Goal: Information Seeking & Learning: Learn about a topic

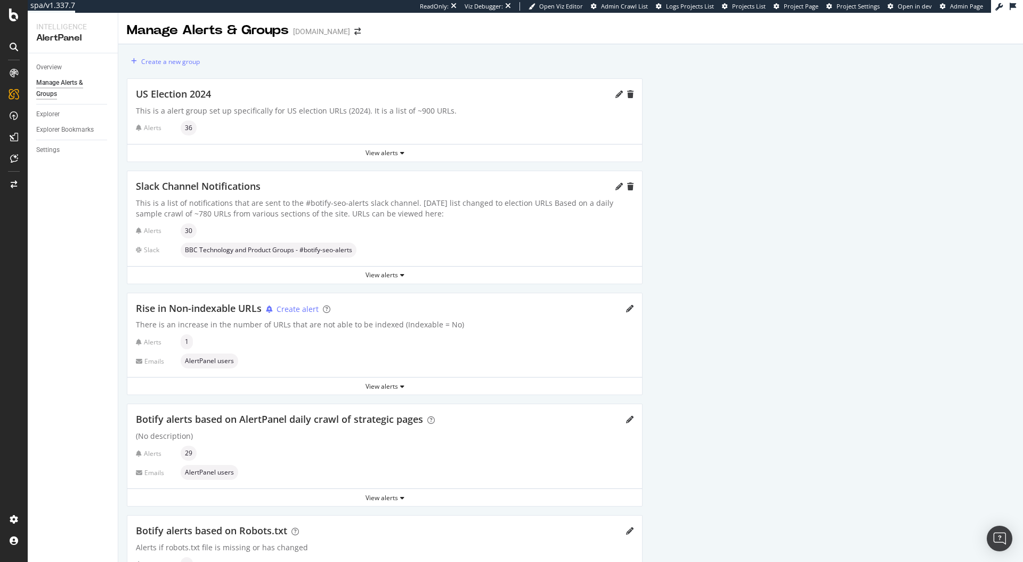
scroll to position [290, 0]
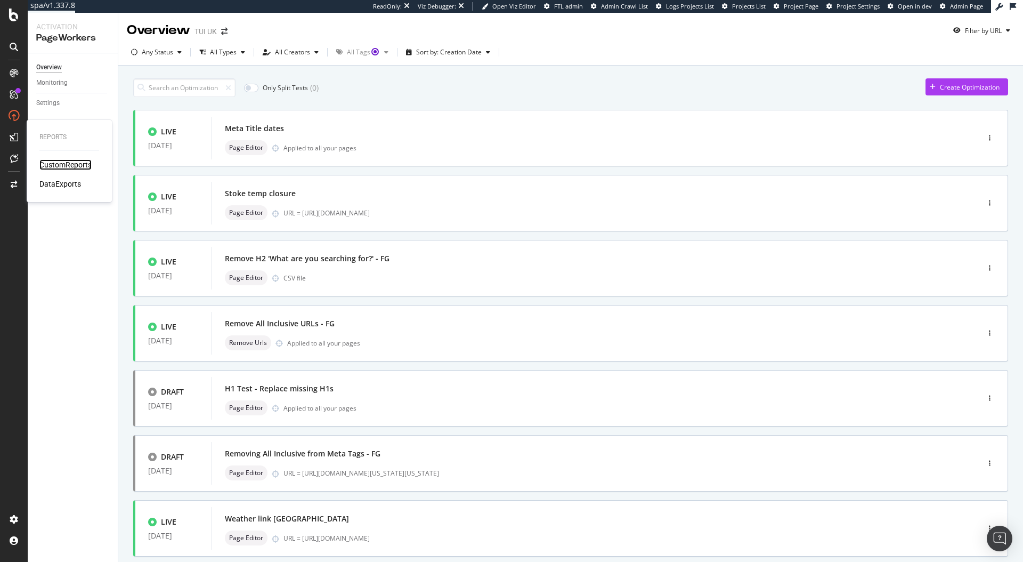
click at [68, 167] on div "CustomReports" at bounding box center [65, 164] width 52 height 11
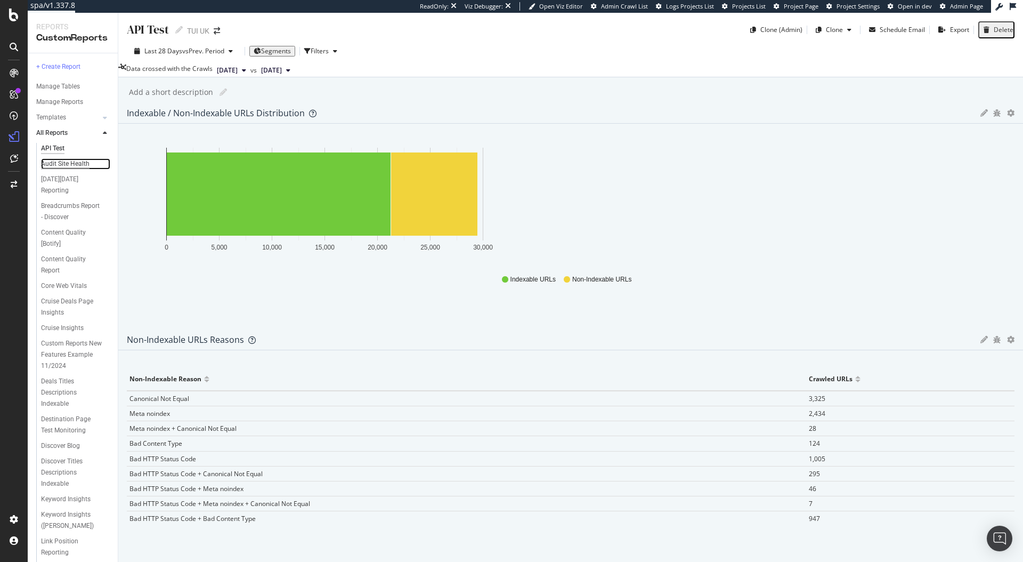
click at [68, 165] on div "Audit Site Health" at bounding box center [65, 163] width 48 height 11
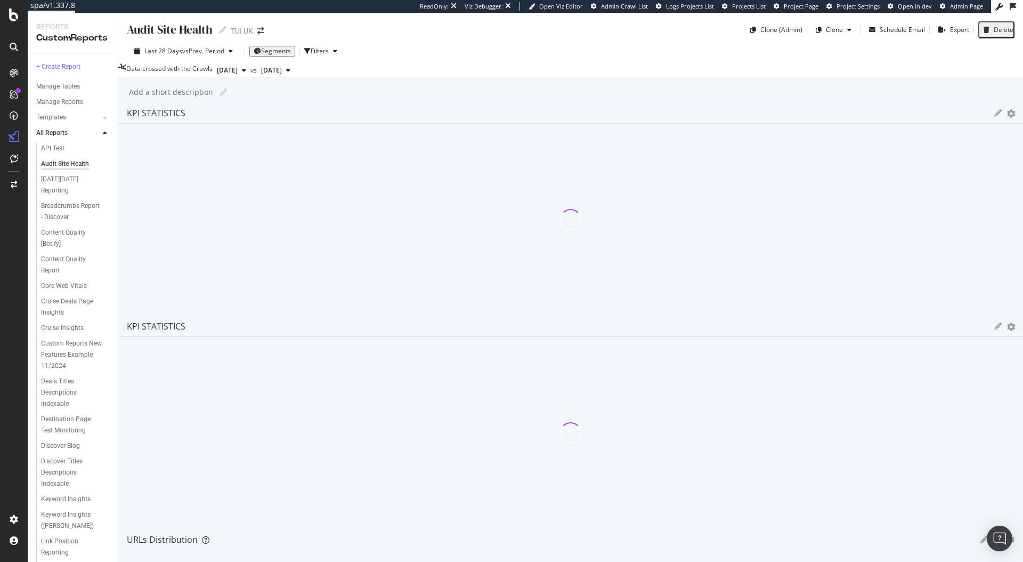
scroll to position [432, 0]
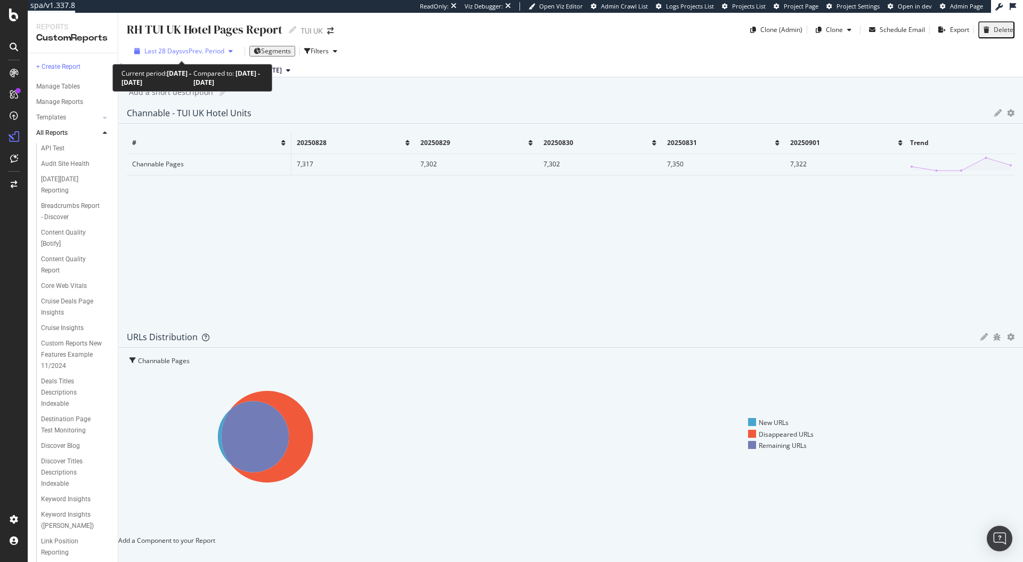
click at [193, 53] on span "vs Prev. Period" at bounding box center [203, 50] width 42 height 9
drag, startPoint x: 412, startPoint y: 105, endPoint x: 287, endPoint y: 94, distance: 125.7
click at [412, 105] on div "RH TUI UK Hotel Pages Report RH TUI UK Hotel Pages Report TUI UK Clone (Admin) …" at bounding box center [570, 287] width 905 height 549
click at [238, 74] on span "[DATE]" at bounding box center [227, 71] width 21 height 10
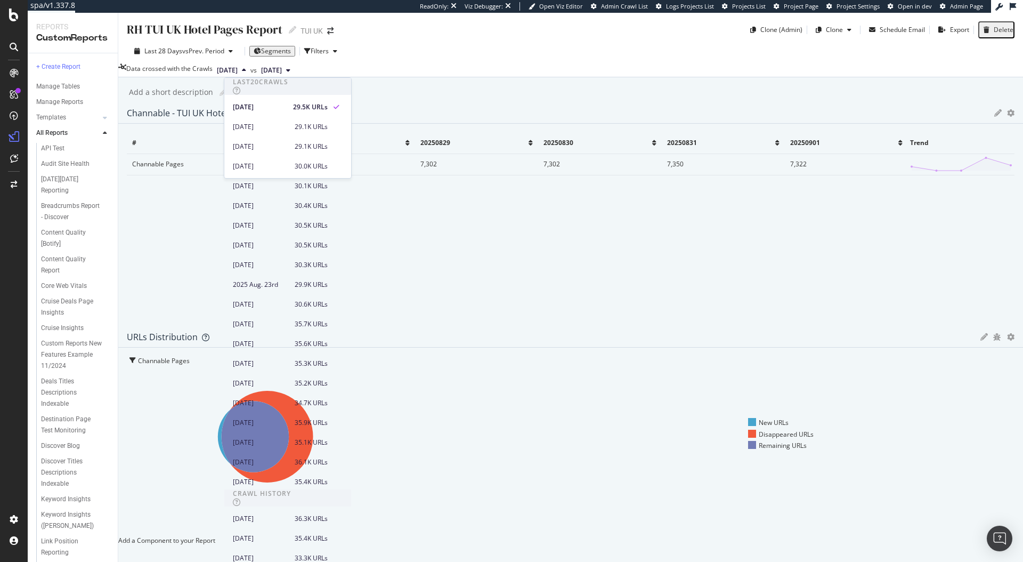
click at [282, 70] on span "[DATE]" at bounding box center [271, 71] width 21 height 10
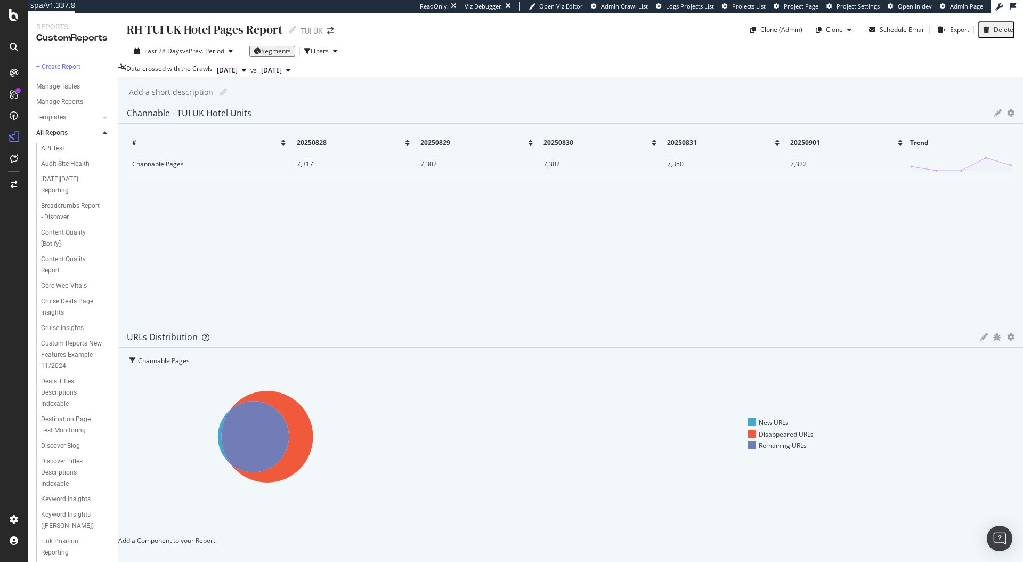
click at [505, 104] on div "RH TUI UK Hotel Pages Report RH TUI UK Hotel Pages Report TUI UK Clone (Admin) …" at bounding box center [570, 287] width 905 height 549
click at [53, 121] on div "SiteCrawler" at bounding box center [58, 120] width 38 height 11
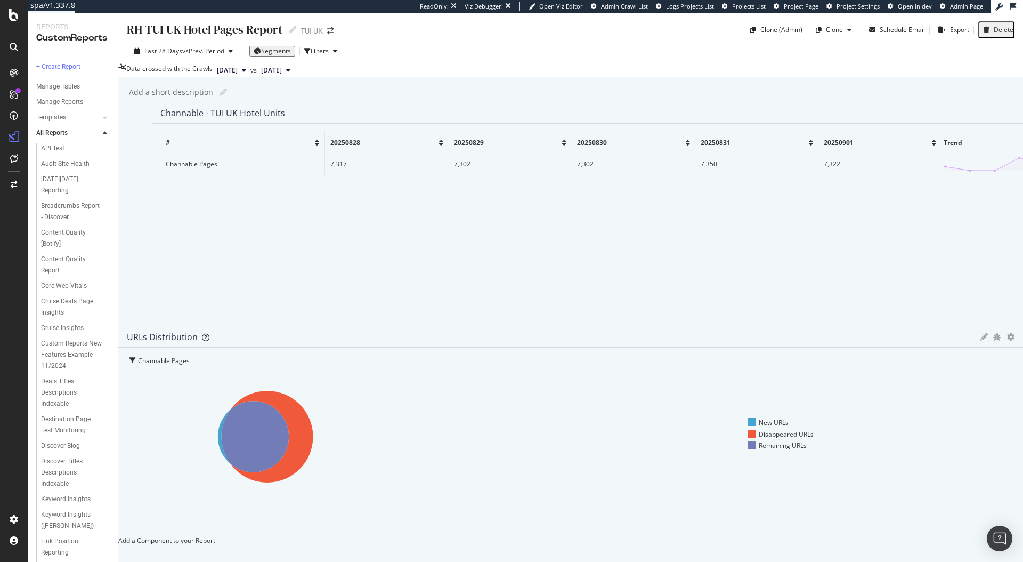
drag, startPoint x: 160, startPoint y: 197, endPoint x: 194, endPoint y: 191, distance: 34.5
click at [194, 175] on td "Channable Pages" at bounding box center [242, 163] width 165 height 21
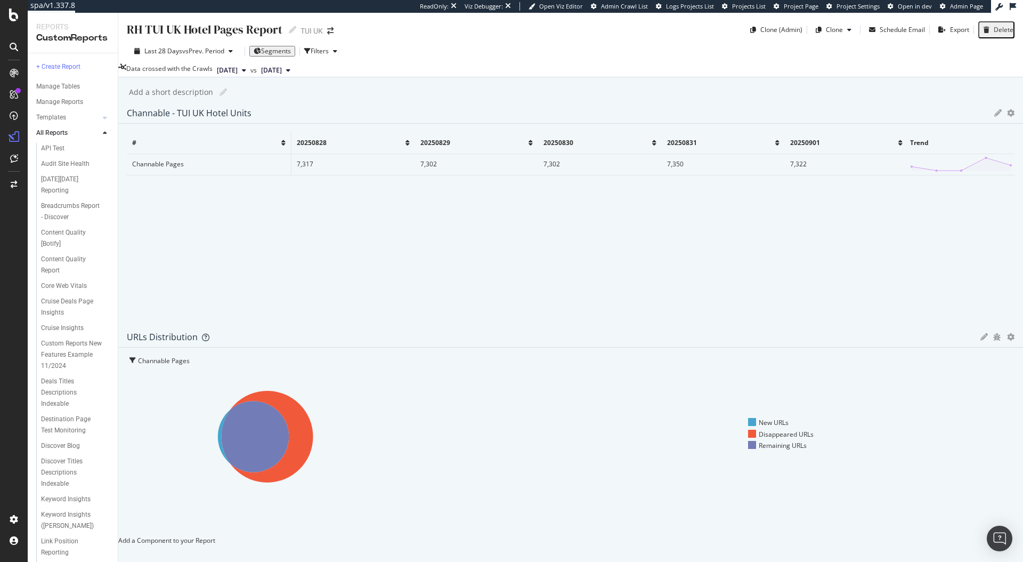
click at [213, 175] on td "Channable Pages" at bounding box center [209, 163] width 165 height 21
click at [198, 356] on div "Channable Pages" at bounding box center [168, 361] width 60 height 10
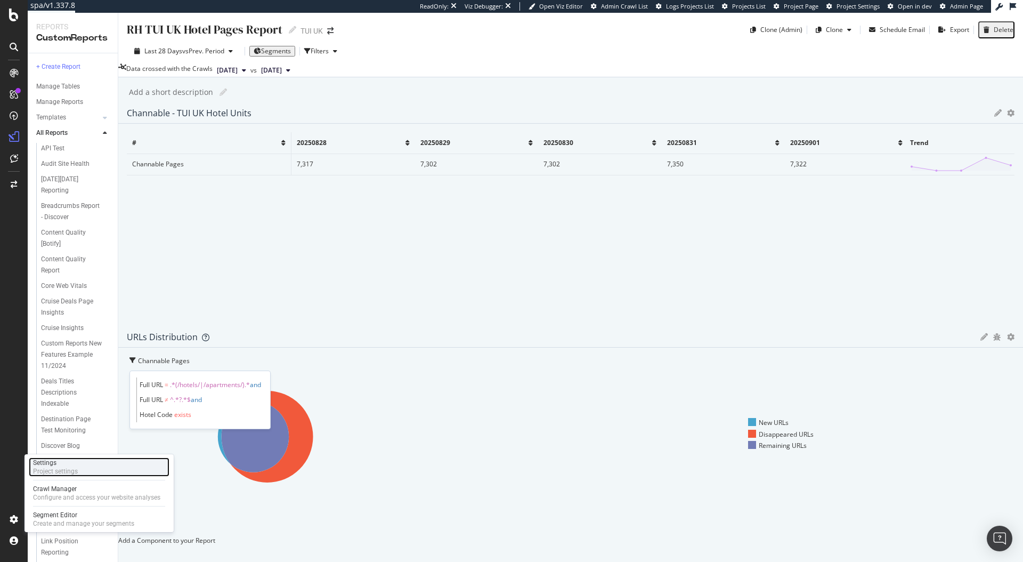
click at [69, 468] on div "Project settings" at bounding box center [55, 471] width 45 height 9
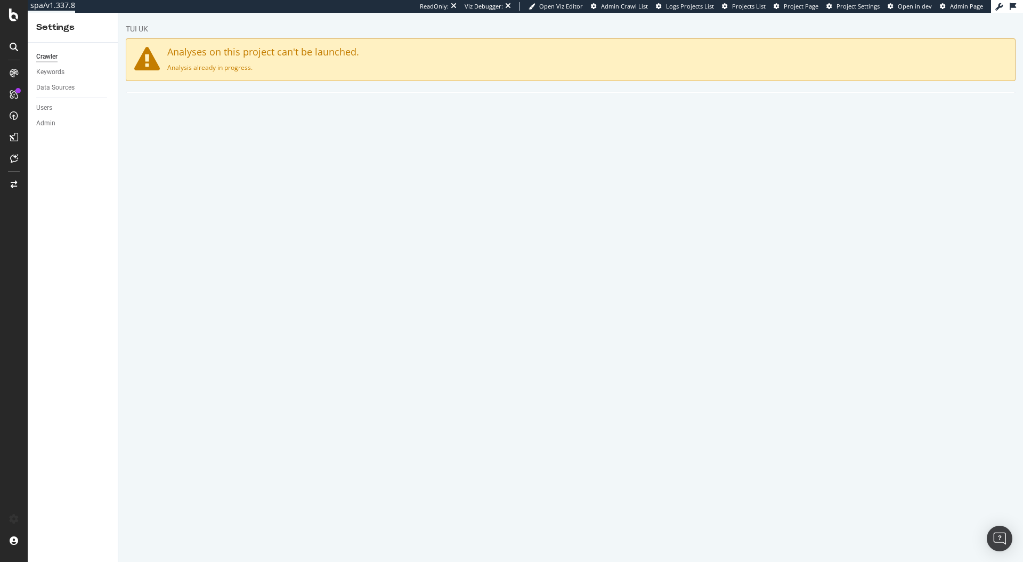
click at [215, 107] on link "Advanced Settings" at bounding box center [209, 106] width 82 height 29
click at [159, 112] on link "Main" at bounding box center [149, 106] width 34 height 29
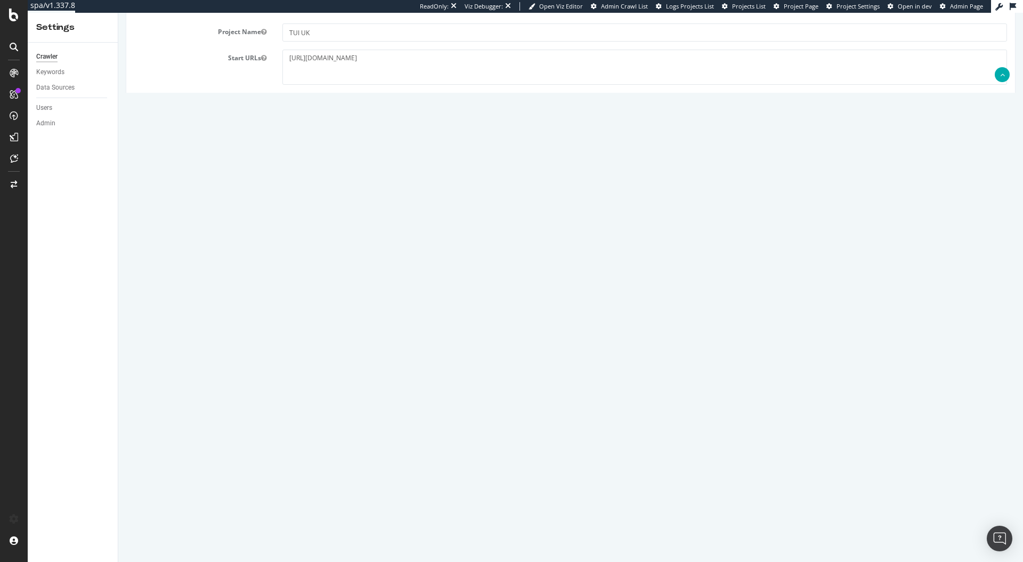
scroll to position [376, 0]
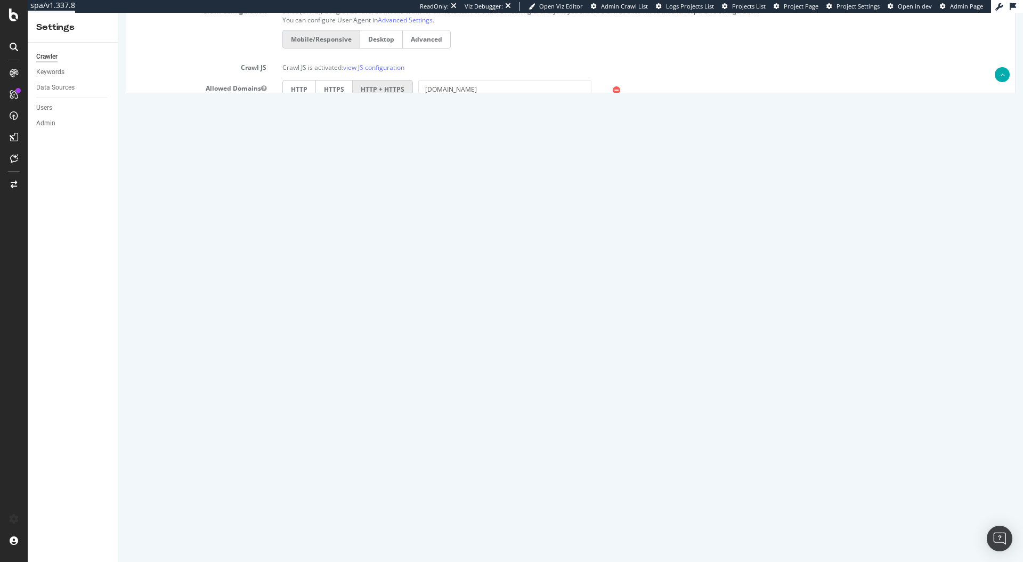
click at [429, 445] on textarea "https://www.tui.co.uk/holidays/weather/tui_destination-sitemap.xml https://www.…" at bounding box center [644, 446] width 725 height 53
drag, startPoint x: 444, startPoint y: 440, endPoint x: 277, endPoint y: 440, distance: 167.3
click at [277, 440] on div "https://www.tui.co.uk/holidays/weather/tui_destination-sitemap.xml https://www.…" at bounding box center [644, 446] width 741 height 53
click at [418, 411] on article "Sitemaps Compare with Sitemaps https://www.tui.co.uk/holidays/weather/tui_desti…" at bounding box center [570, 445] width 873 height 104
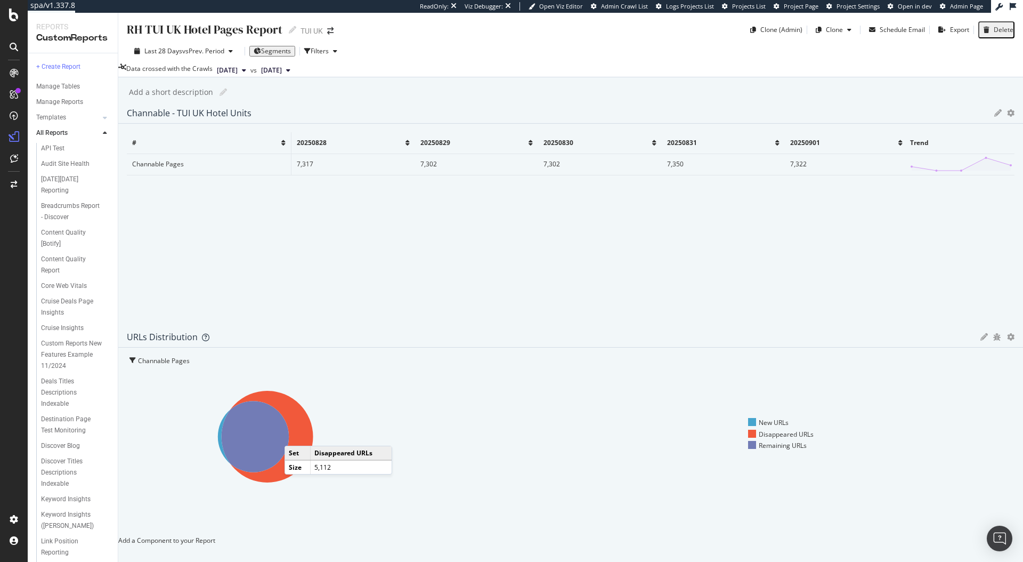
click at [313, 391] on icon at bounding box center [268, 437] width 92 height 92
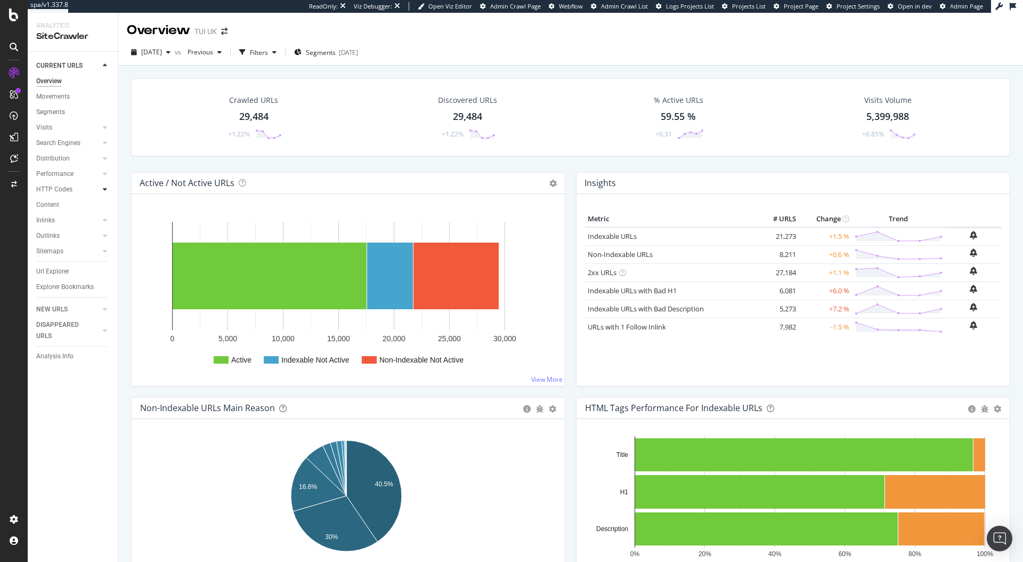
click at [105, 187] on icon at bounding box center [105, 189] width 4 height 6
click at [54, 236] on div "Insights" at bounding box center [52, 235] width 23 height 11
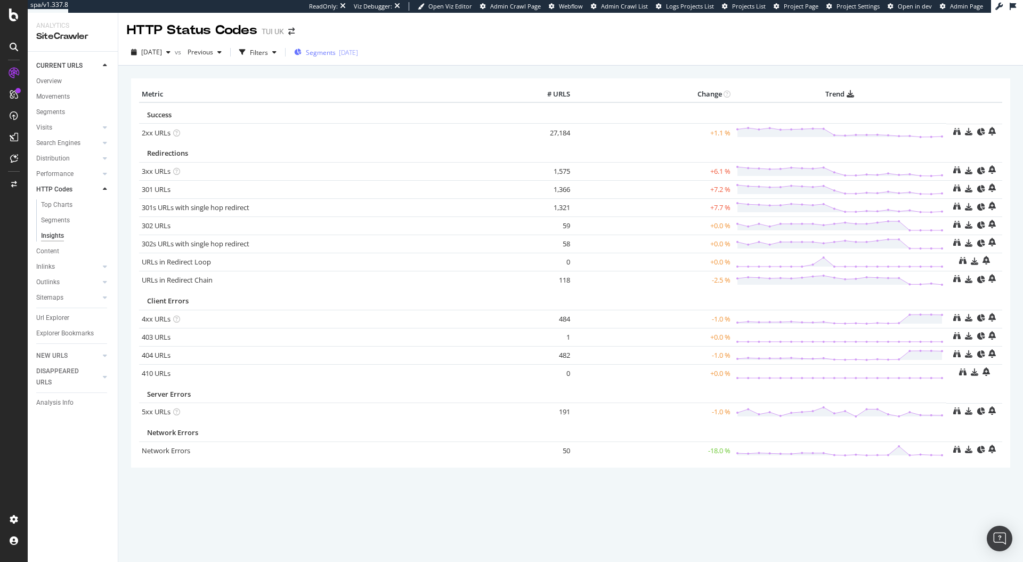
click at [358, 49] on div "2025-08-29" at bounding box center [348, 52] width 19 height 9
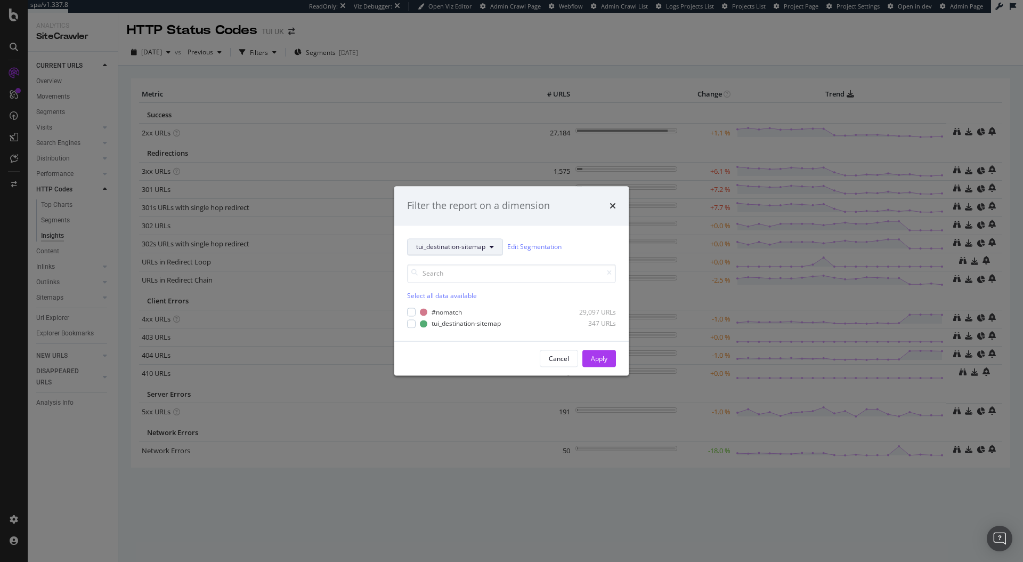
click at [470, 246] on span "tui_destination-sitemap" at bounding box center [450, 246] width 69 height 9
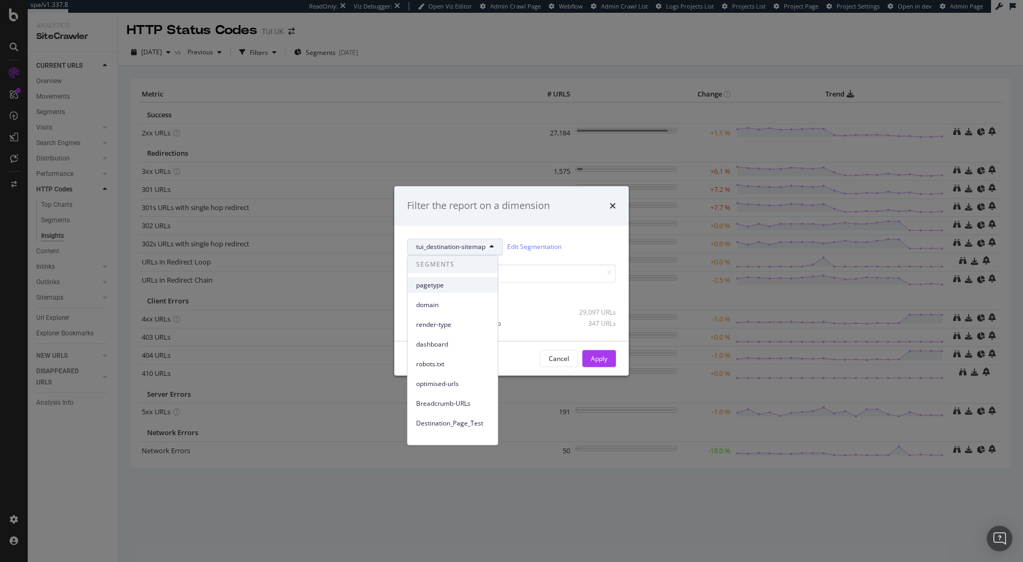
click at [459, 290] on div "pagetype" at bounding box center [453, 284] width 90 height 15
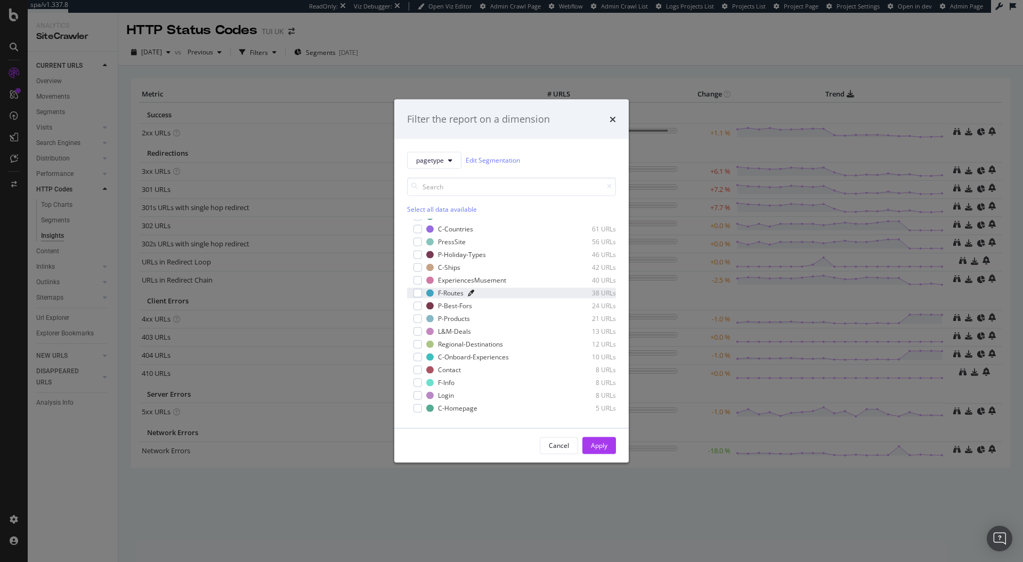
scroll to position [379, 0]
click at [481, 189] on input "modal" at bounding box center [511, 186] width 209 height 19
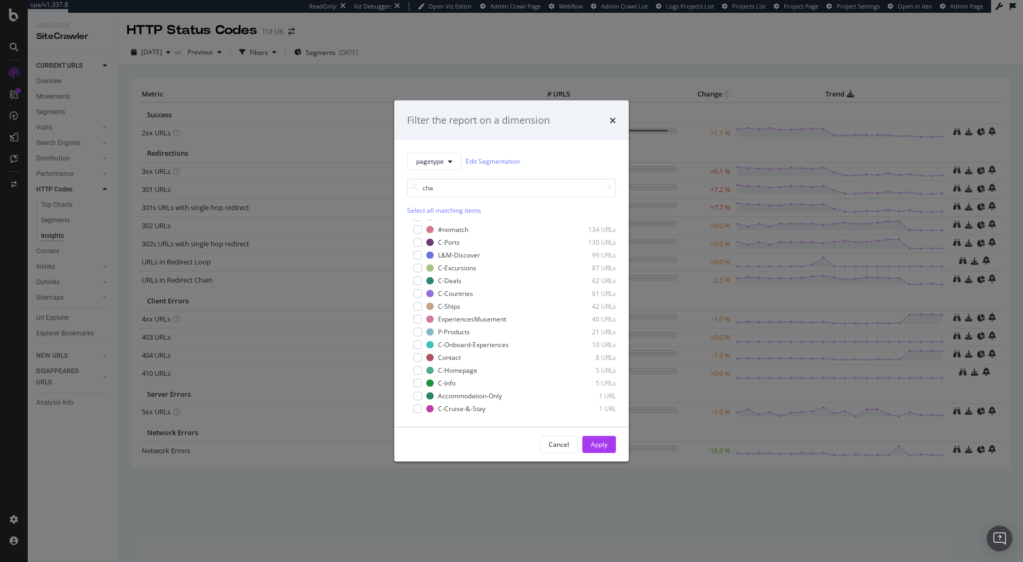
scroll to position [0, 0]
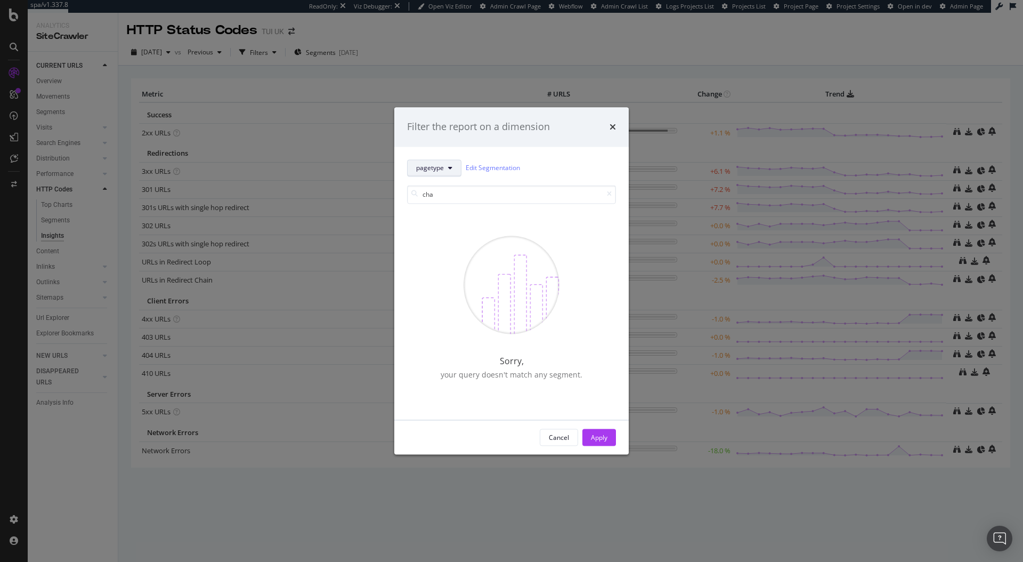
type input "cha"
click at [454, 173] on button "pagetype" at bounding box center [434, 167] width 54 height 17
click at [549, 144] on div "Filter the report on a dimension" at bounding box center [511, 126] width 234 height 39
click at [501, 188] on input "cha" at bounding box center [511, 194] width 209 height 19
click at [451, 200] on input "cha" at bounding box center [511, 194] width 209 height 19
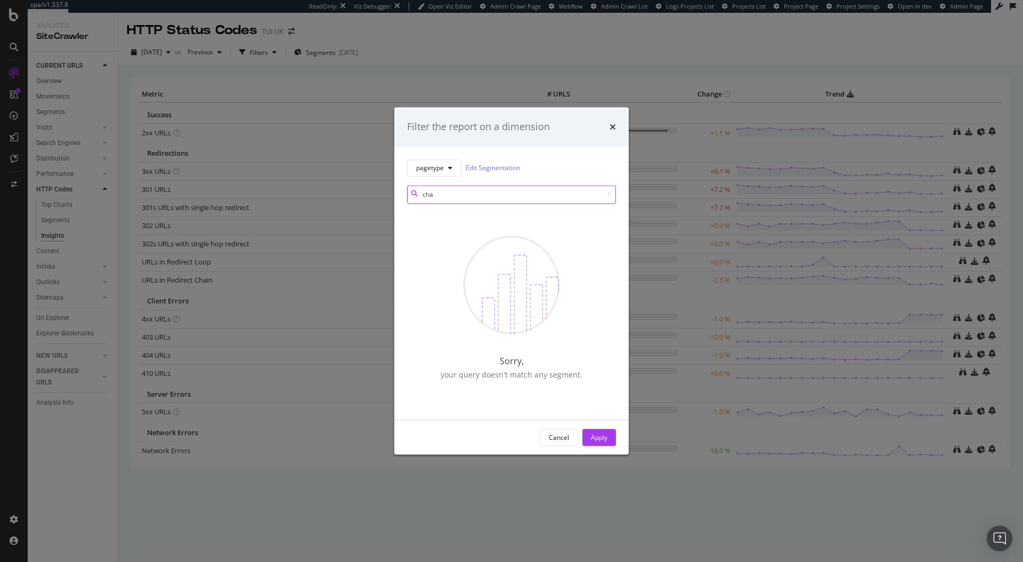
click at [451, 200] on input "cha" at bounding box center [511, 194] width 209 height 19
click at [606, 129] on div "Filter the report on a dimension" at bounding box center [511, 127] width 209 height 14
click at [611, 127] on icon "times" at bounding box center [613, 127] width 6 height 9
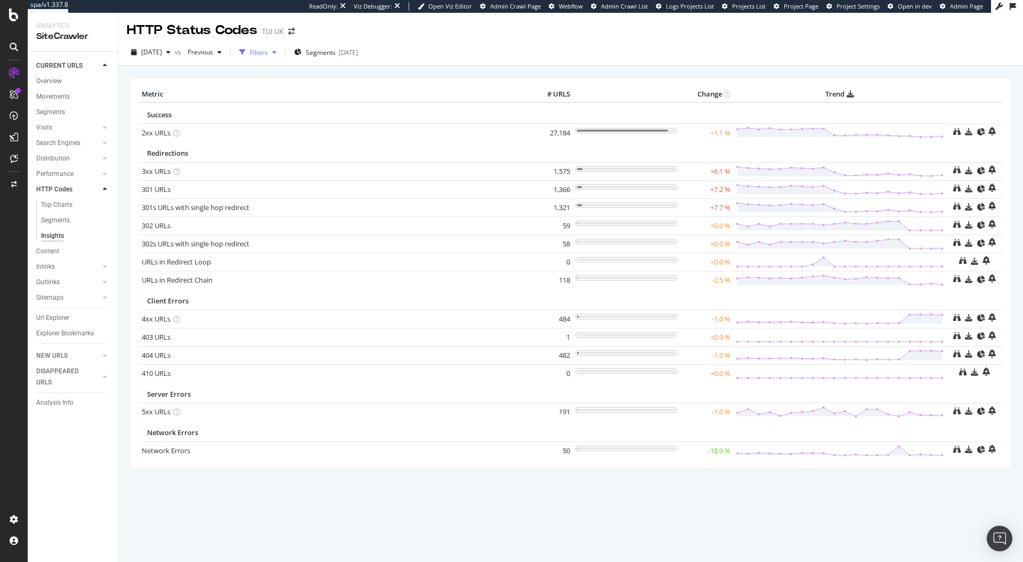
click at [268, 52] on div "Filters" at bounding box center [259, 52] width 18 height 9
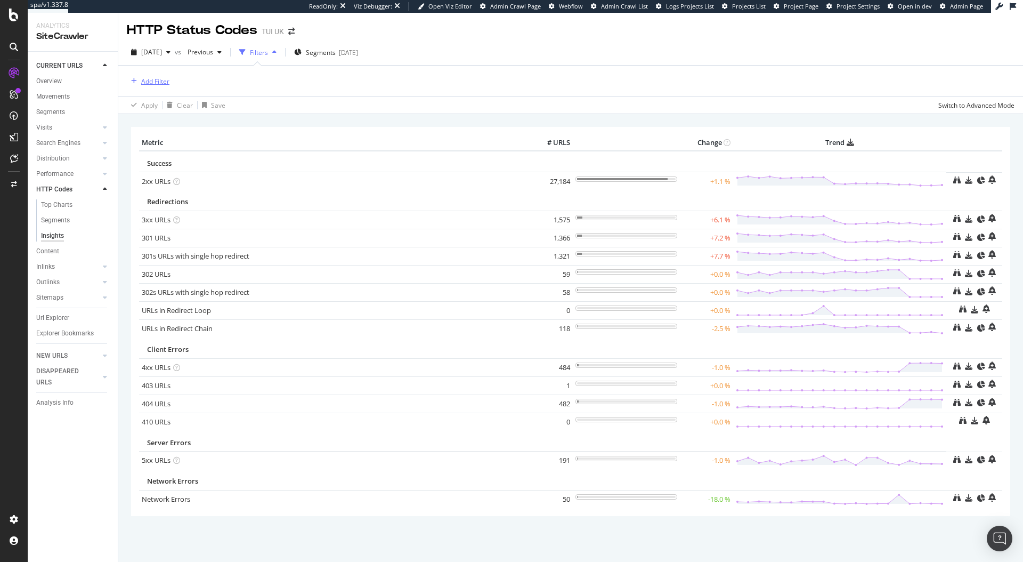
click at [158, 78] on div "Add Filter" at bounding box center [155, 81] width 28 height 9
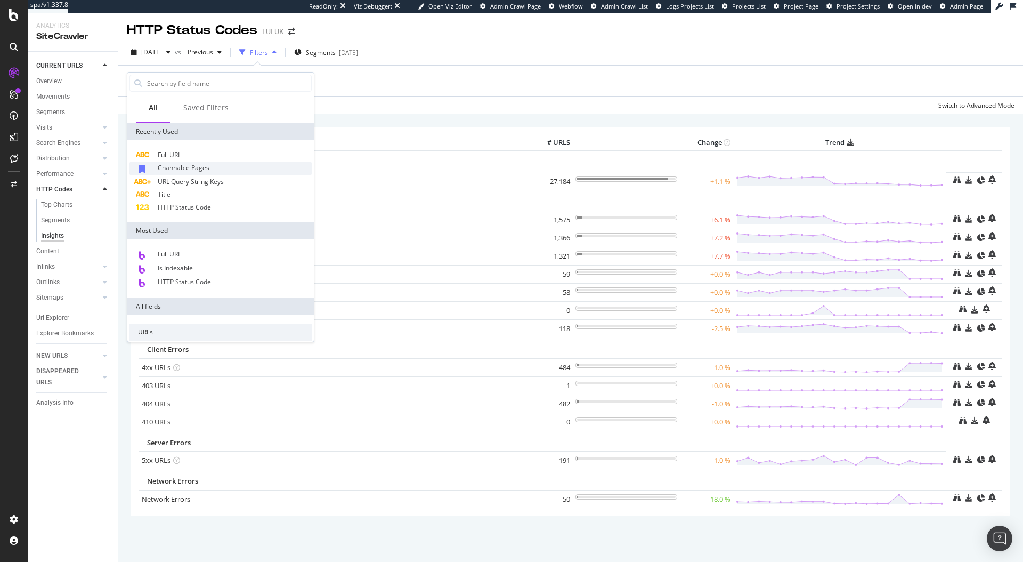
click at [174, 166] on span "Channable Pages" at bounding box center [184, 167] width 52 height 9
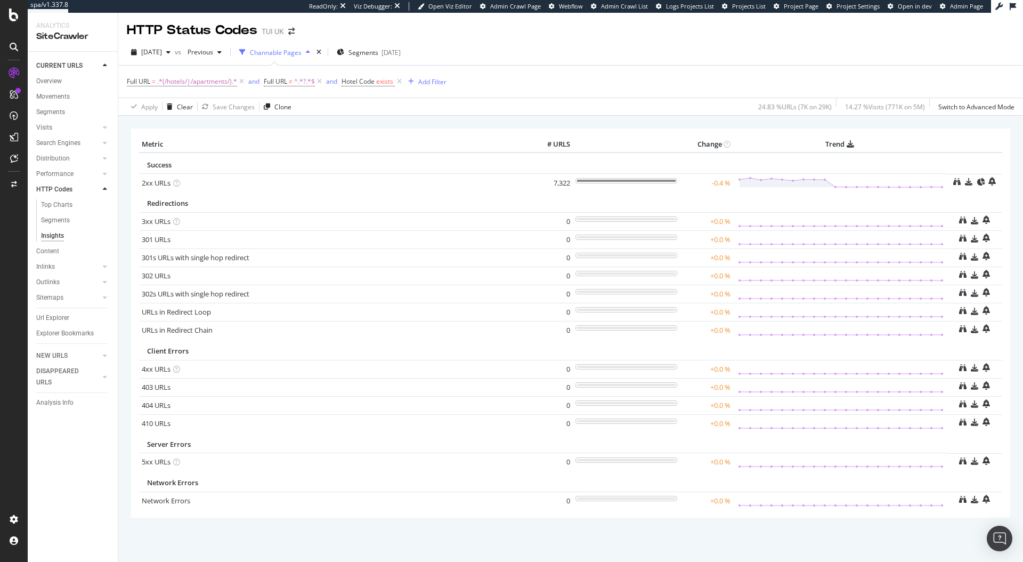
click at [829, 146] on th "Trend" at bounding box center [840, 144] width 214 height 16
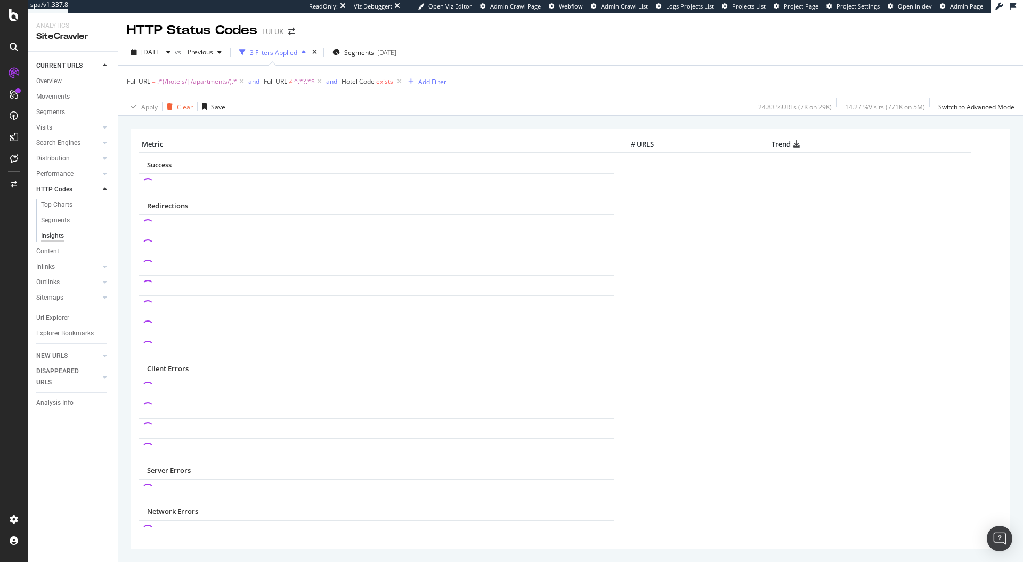
click at [177, 109] on div "Clear" at bounding box center [185, 106] width 16 height 9
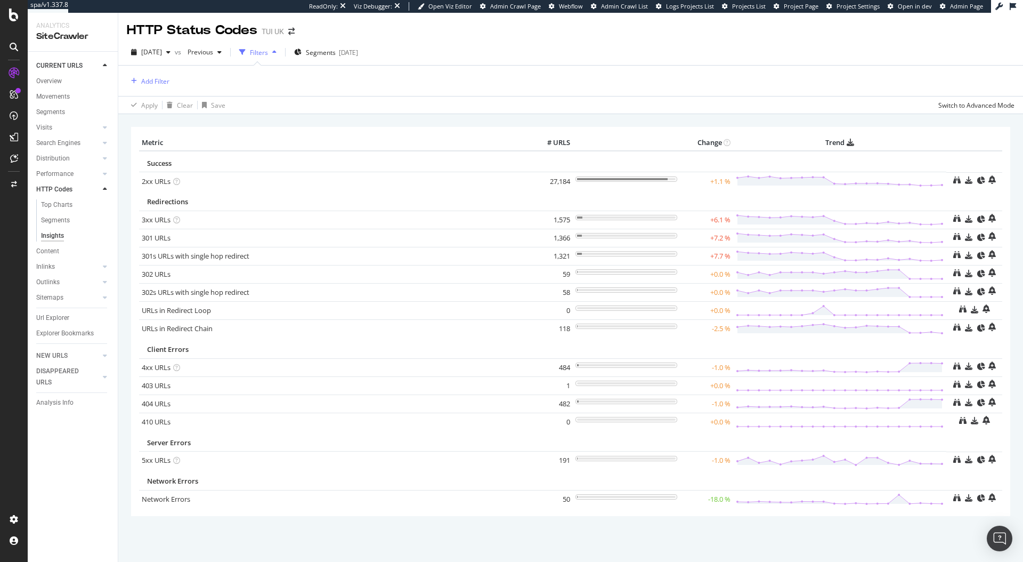
click at [844, 167] on div "Success" at bounding box center [542, 163] width 791 height 10
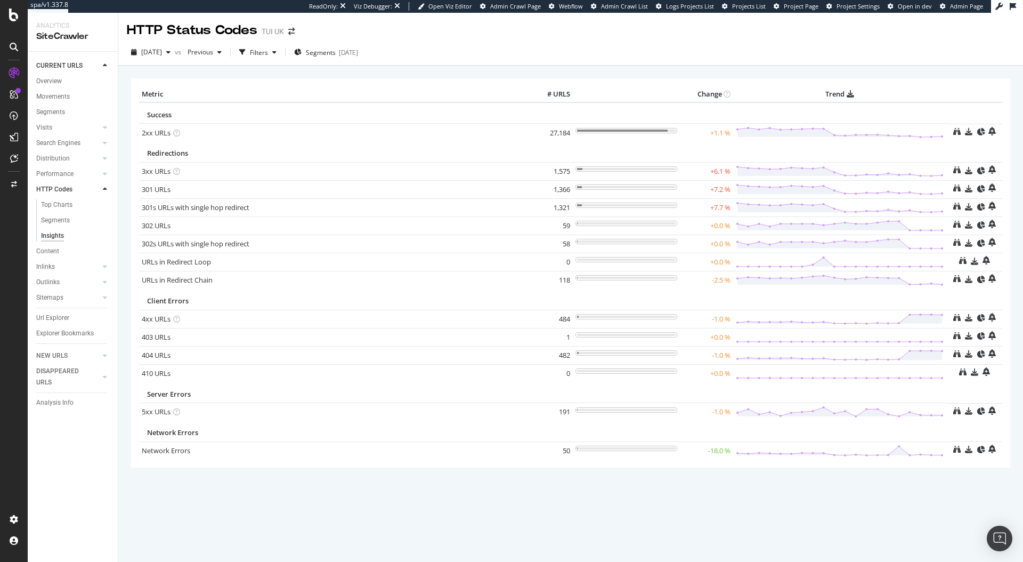
drag, startPoint x: 950, startPoint y: 87, endPoint x: 880, endPoint y: 109, distance: 73.3
click at [949, 86] on th at bounding box center [974, 94] width 56 height 16
click at [57, 136] on div "LogAnalyzer" at bounding box center [60, 139] width 42 height 11
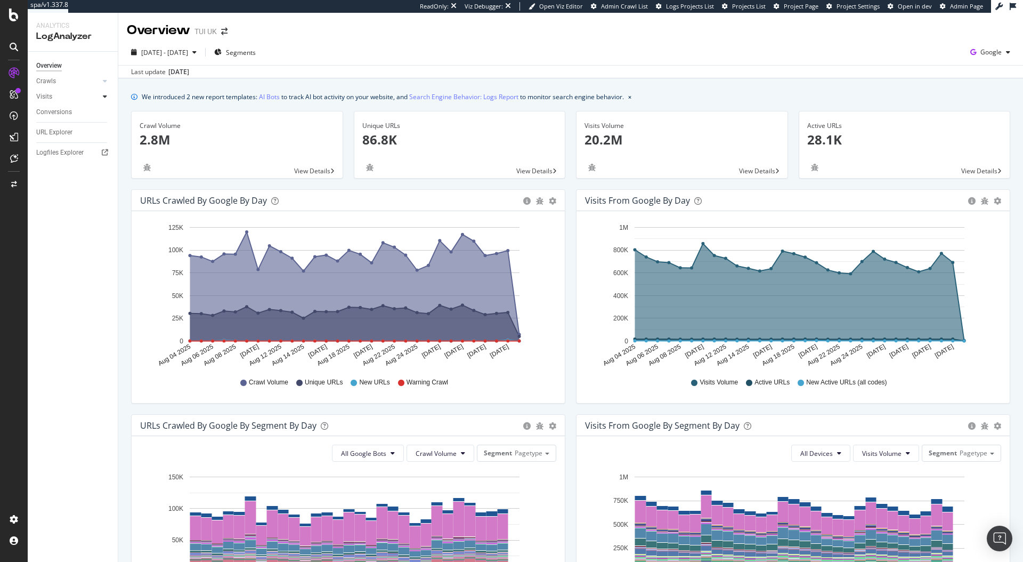
click at [108, 94] on div at bounding box center [105, 96] width 11 height 11
click at [63, 152] on div "HTTP Codes" at bounding box center [59, 154] width 36 height 11
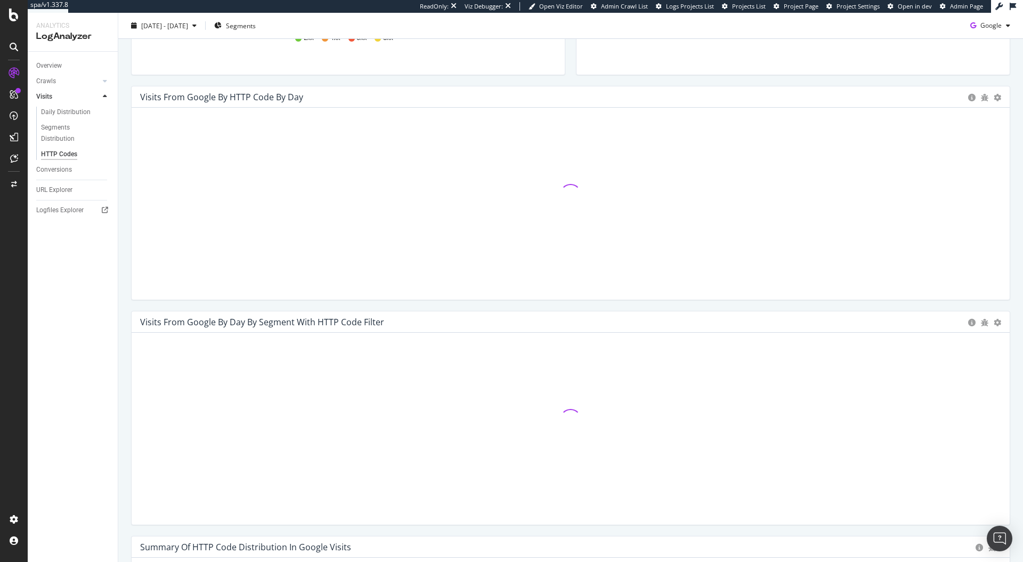
scroll to position [330, 0]
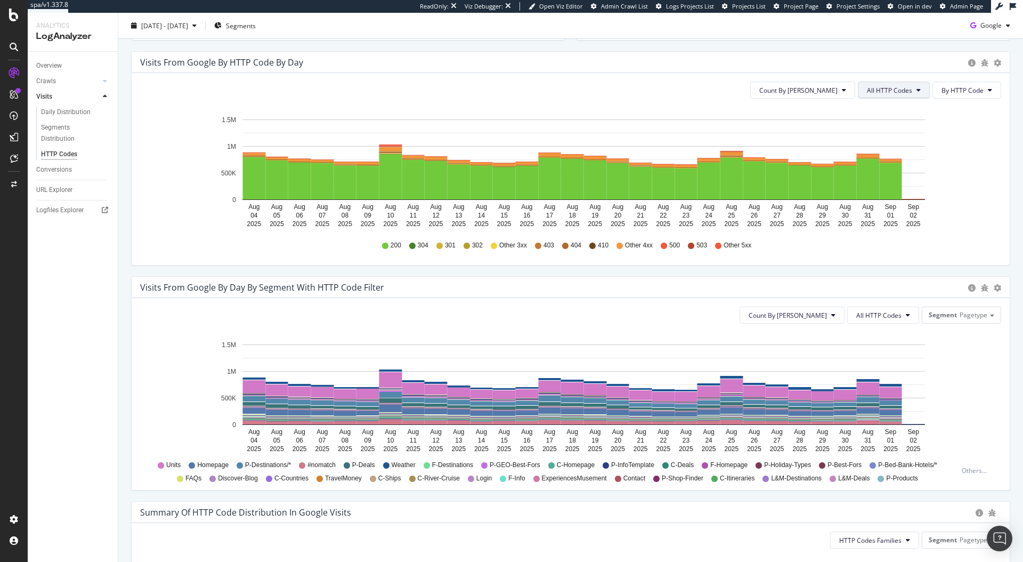
click at [898, 96] on button "All HTTP Codes" at bounding box center [894, 90] width 72 height 17
click at [891, 152] on span "Bad HTTP Codes" at bounding box center [887, 151] width 54 height 10
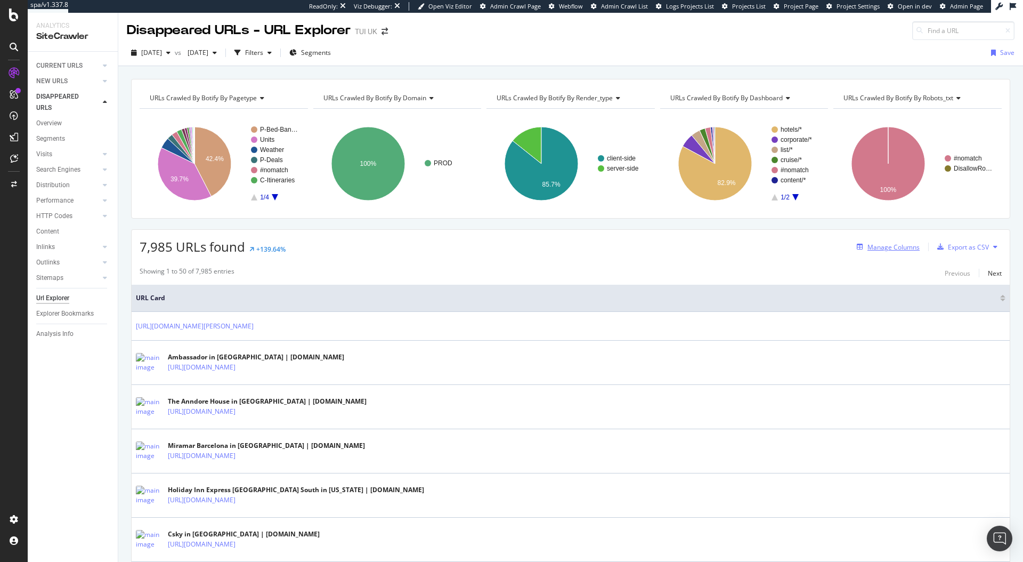
click at [873, 245] on div "Manage Columns" at bounding box center [893, 246] width 52 height 9
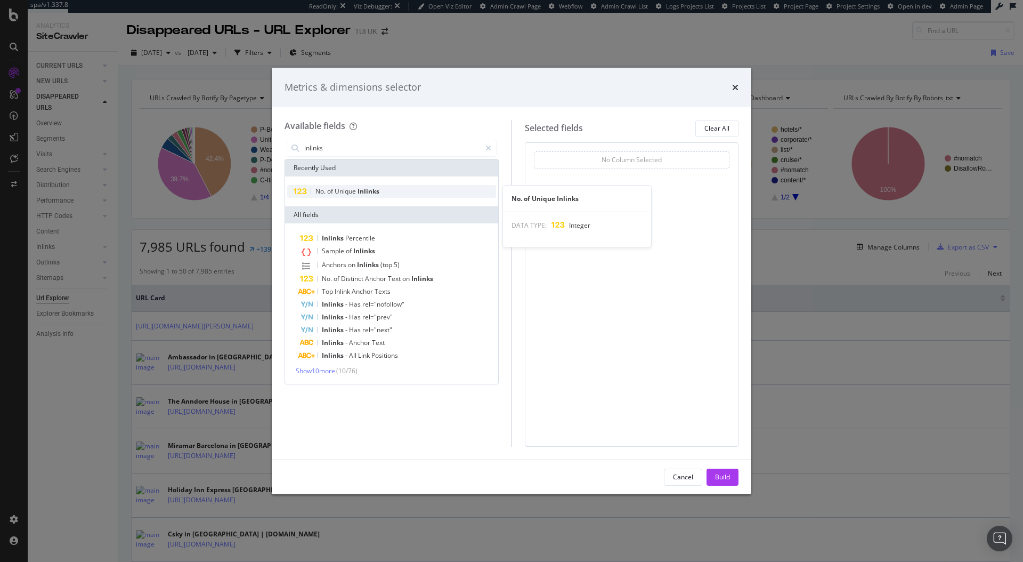
type input "inlinks"
click at [383, 188] on div "No. of Unique Inlinks" at bounding box center [391, 191] width 209 height 13
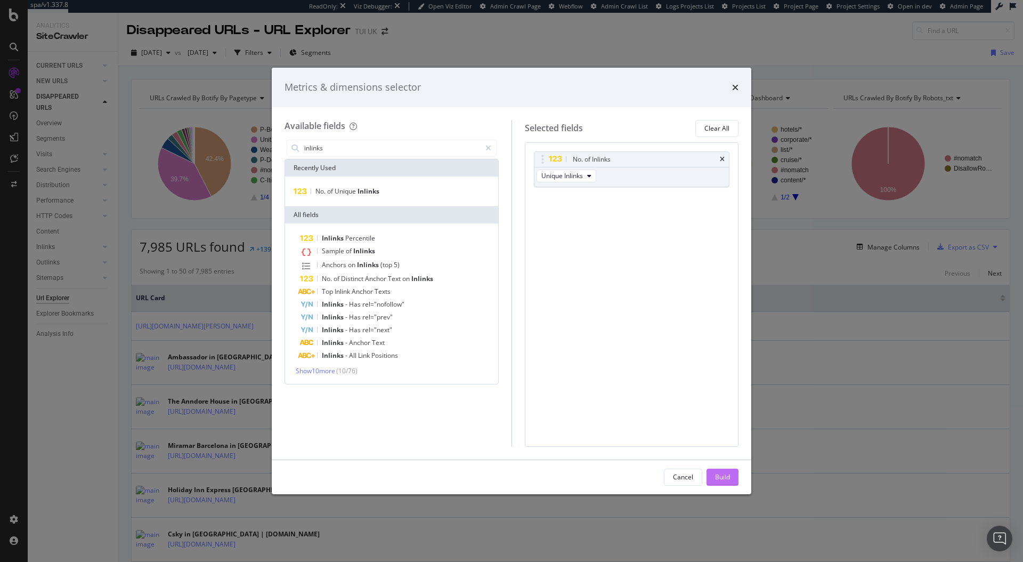
click at [728, 472] on div "Build" at bounding box center [722, 476] width 15 height 9
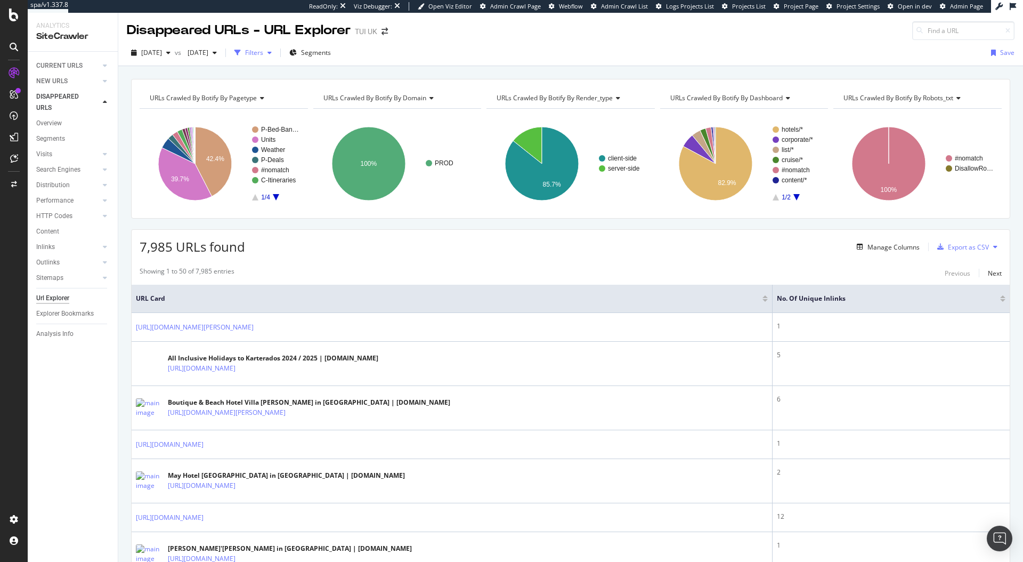
click at [263, 51] on div "Filters" at bounding box center [254, 52] width 18 height 9
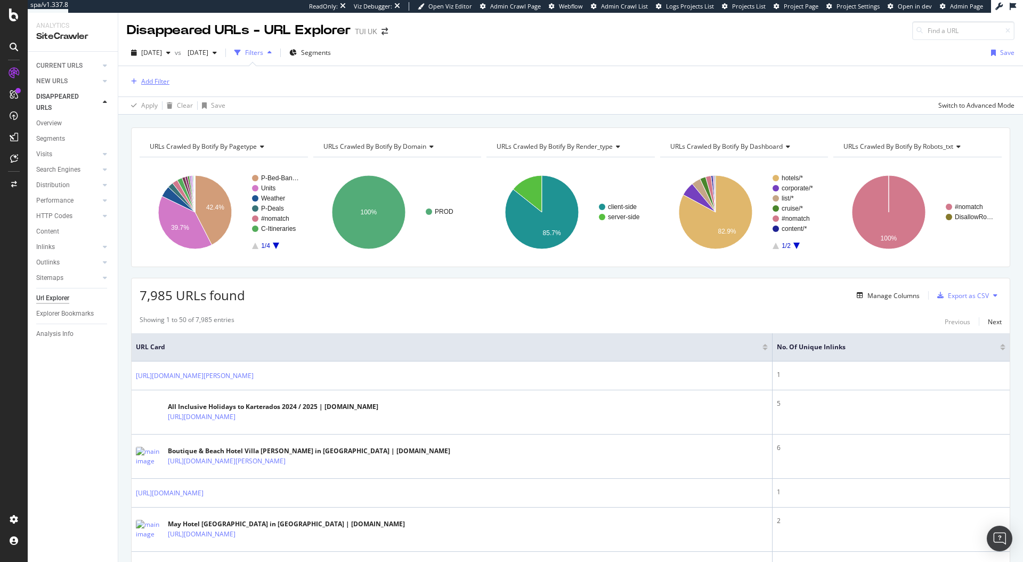
click at [158, 84] on div "Add Filter" at bounding box center [155, 81] width 28 height 9
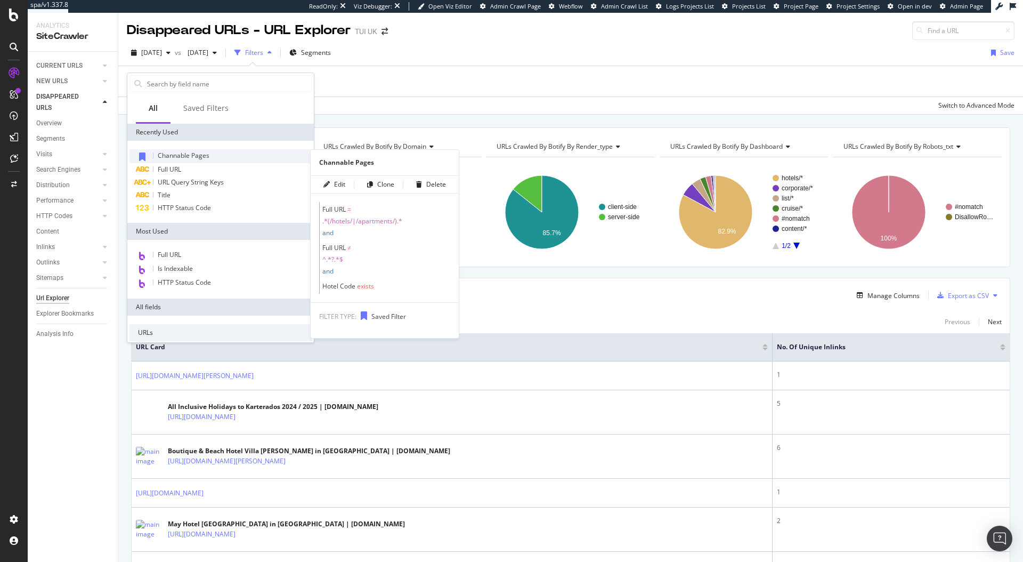
click at [184, 161] on div "Channable Pages" at bounding box center [220, 156] width 182 height 14
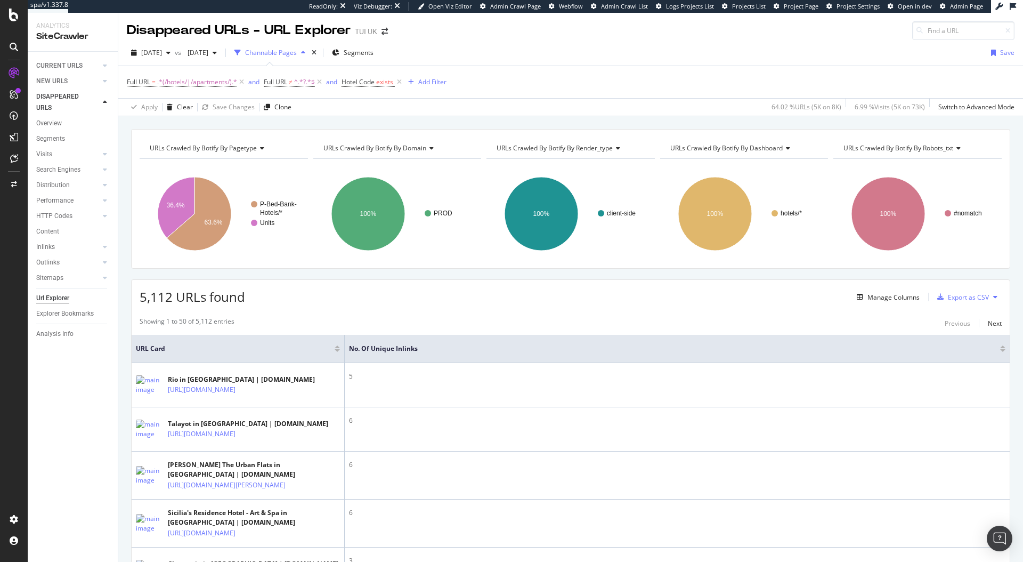
click at [420, 145] on span "URLs Crawled By Botify By domain" at bounding box center [374, 147] width 103 height 9
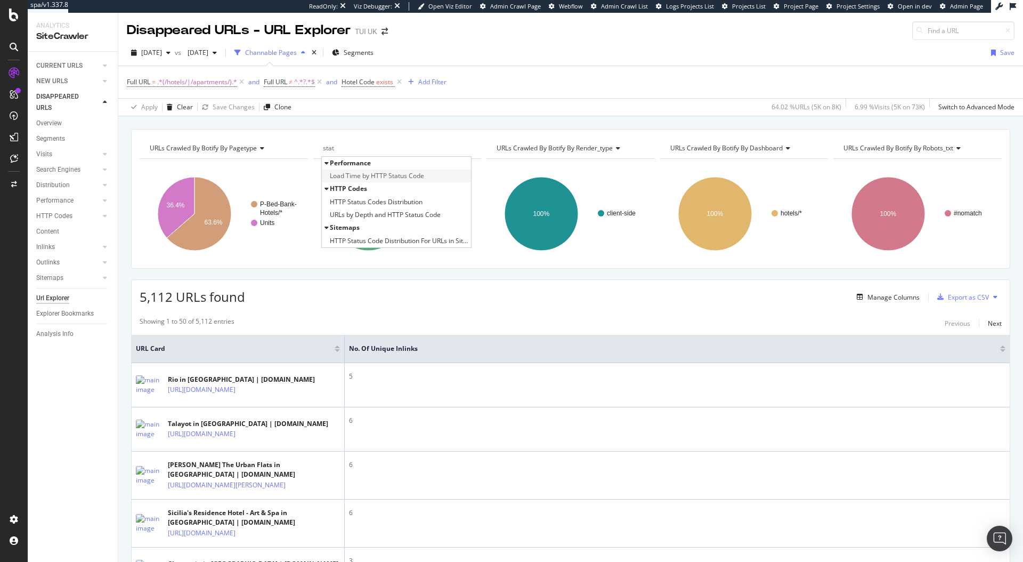
type input "stat"
click at [415, 174] on span "Load Time by HTTP Status Code" at bounding box center [377, 175] width 94 height 11
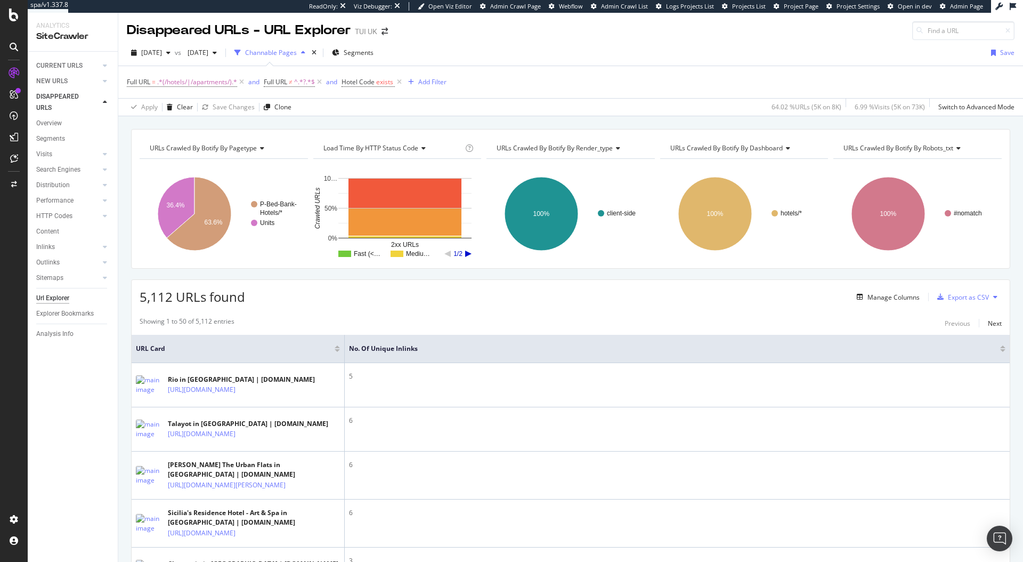
click at [416, 148] on span "Load Time by HTTP Status Code" at bounding box center [370, 147] width 95 height 9
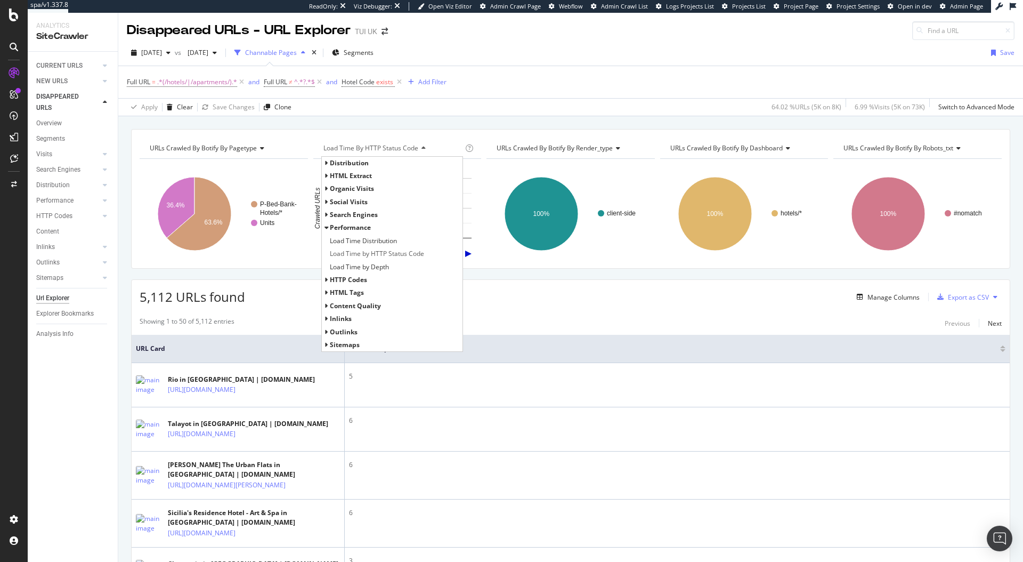
click at [330, 282] on span "HTTP Codes" at bounding box center [348, 279] width 37 height 9
click at [359, 295] on span "HTTP Status Codes Distribution" at bounding box center [376, 292] width 93 height 11
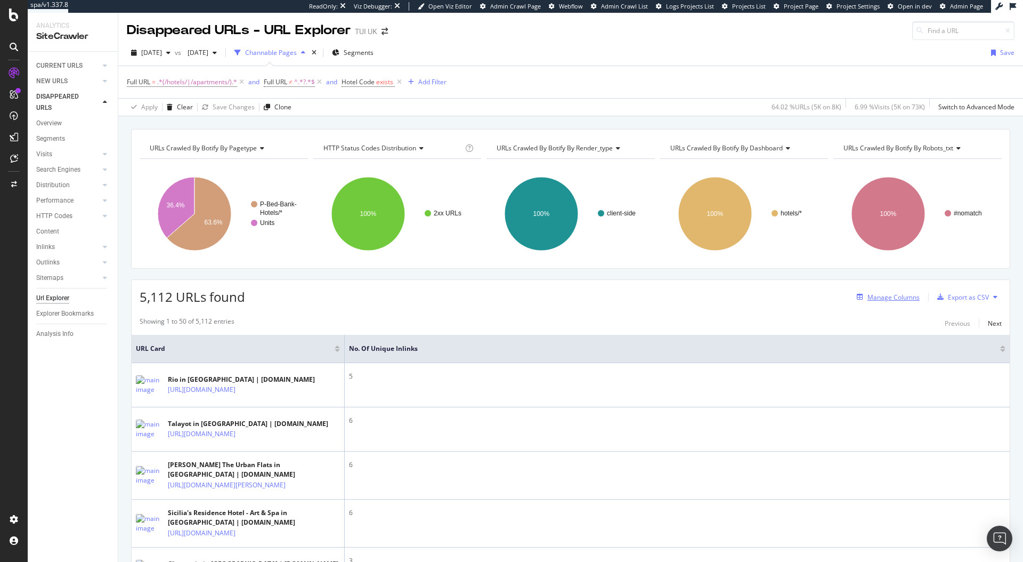
click at [886, 296] on div "Manage Columns" at bounding box center [893, 297] width 52 height 9
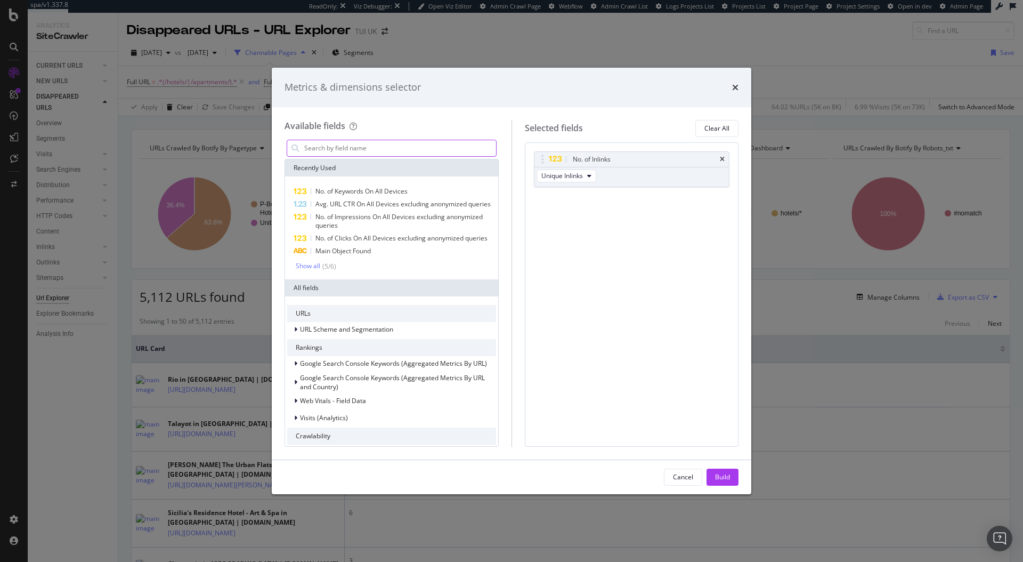
click at [374, 144] on input "modal" at bounding box center [399, 148] width 193 height 16
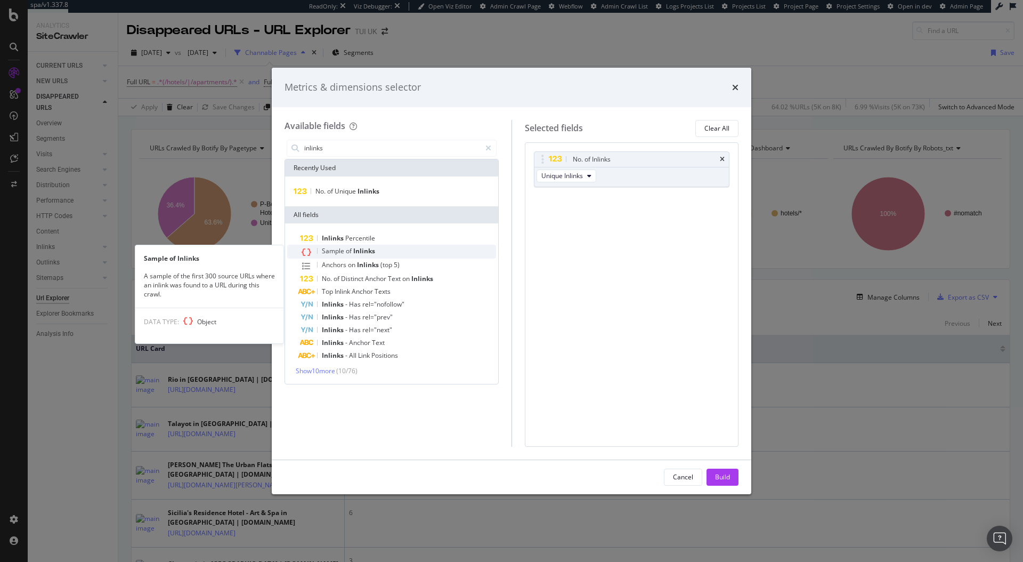
type input "inlinks"
click at [364, 255] on div "Sample of Inlinks" at bounding box center [398, 252] width 196 height 14
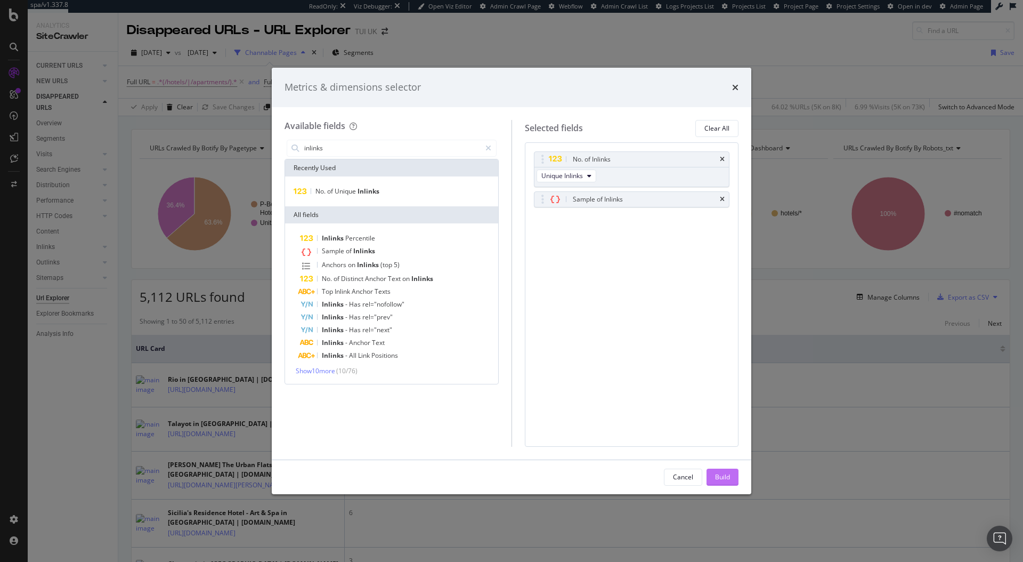
click at [722, 472] on div "Build" at bounding box center [722, 476] width 15 height 9
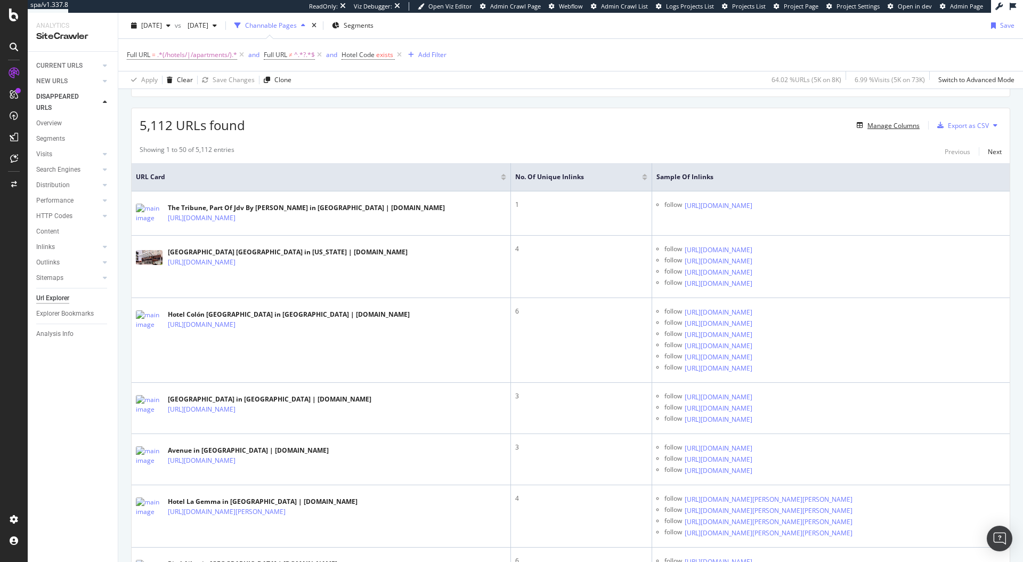
scroll to position [172, 0]
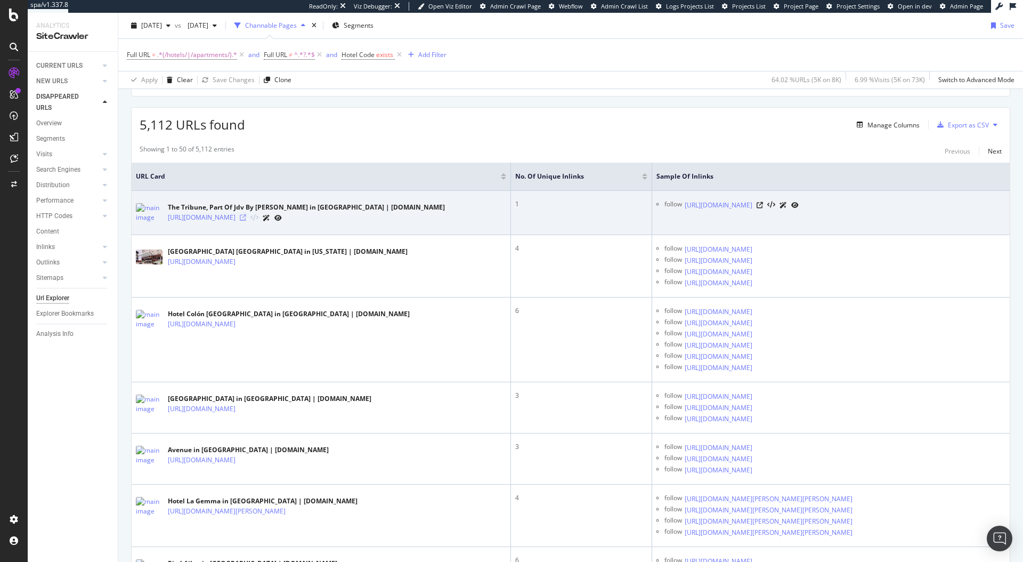
click at [246, 216] on icon at bounding box center [243, 217] width 6 height 6
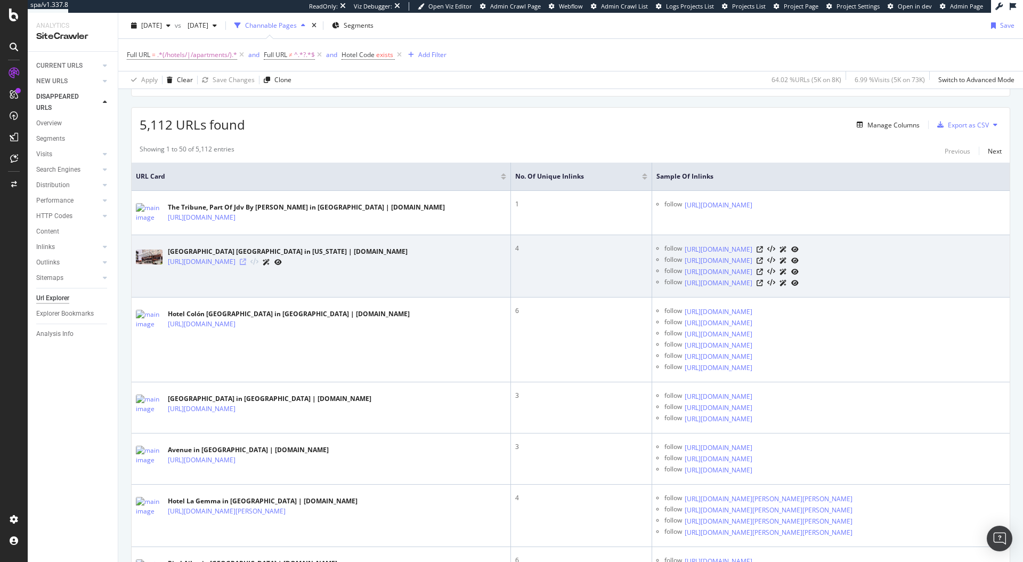
click at [246, 264] on icon at bounding box center [243, 261] width 6 height 6
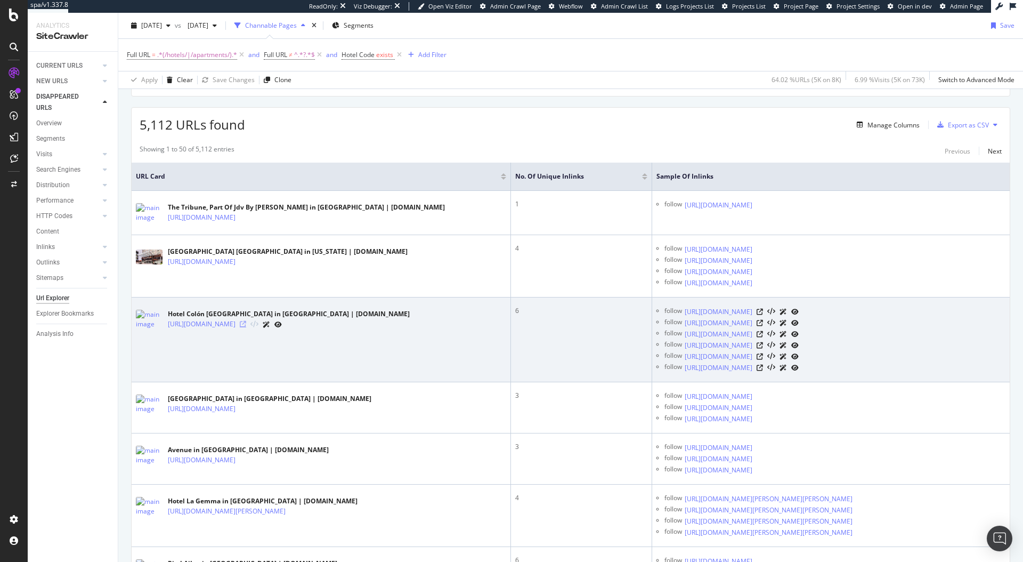
click at [246, 327] on icon at bounding box center [243, 324] width 6 height 6
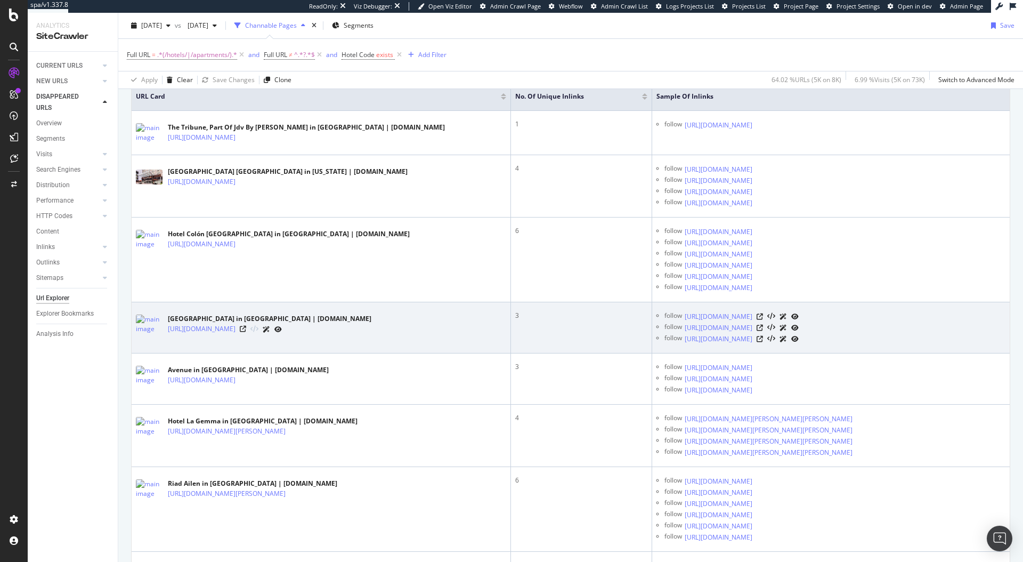
scroll to position [340, 0]
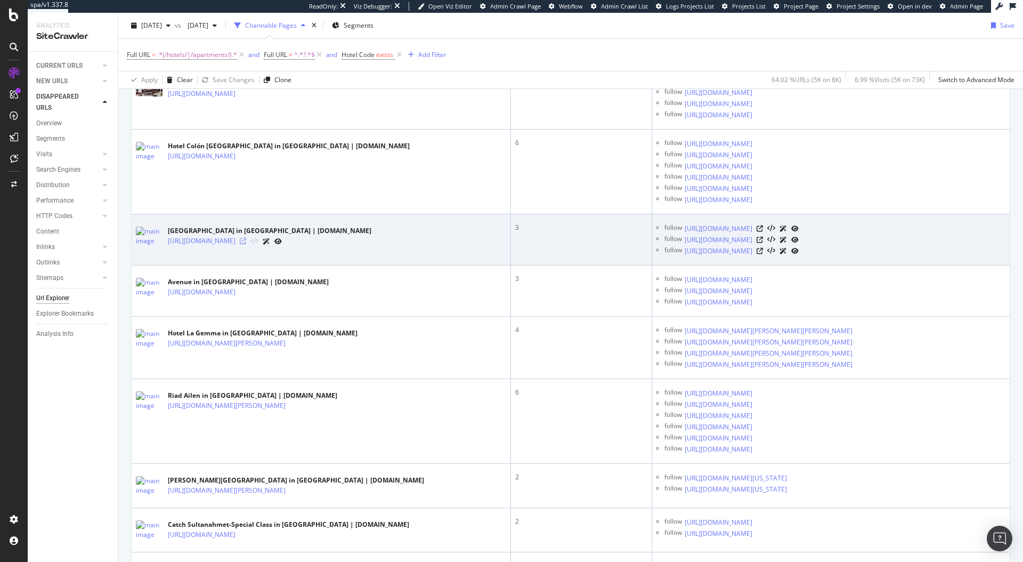
click at [246, 244] on icon at bounding box center [243, 241] width 6 height 6
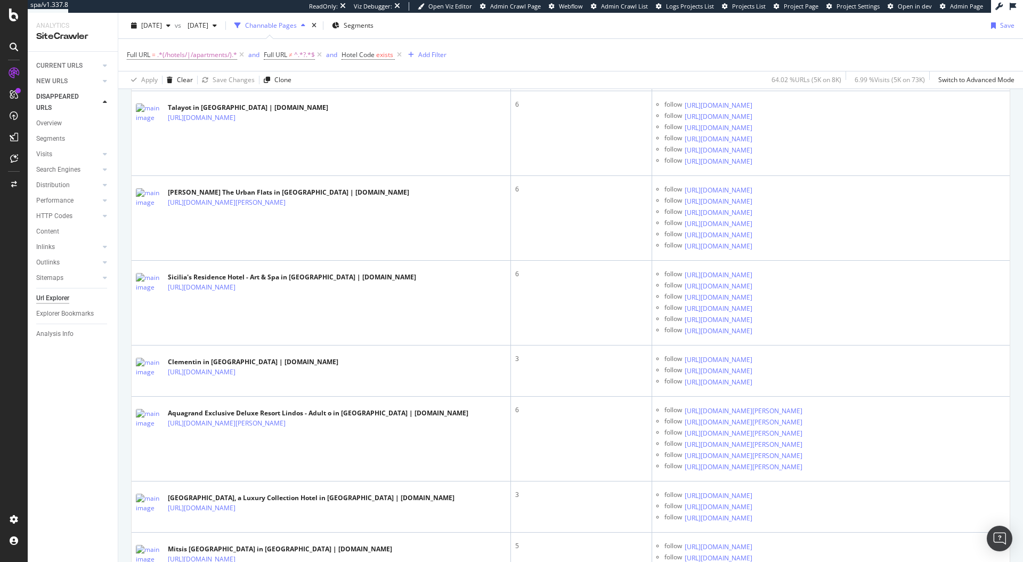
scroll to position [2556, 0]
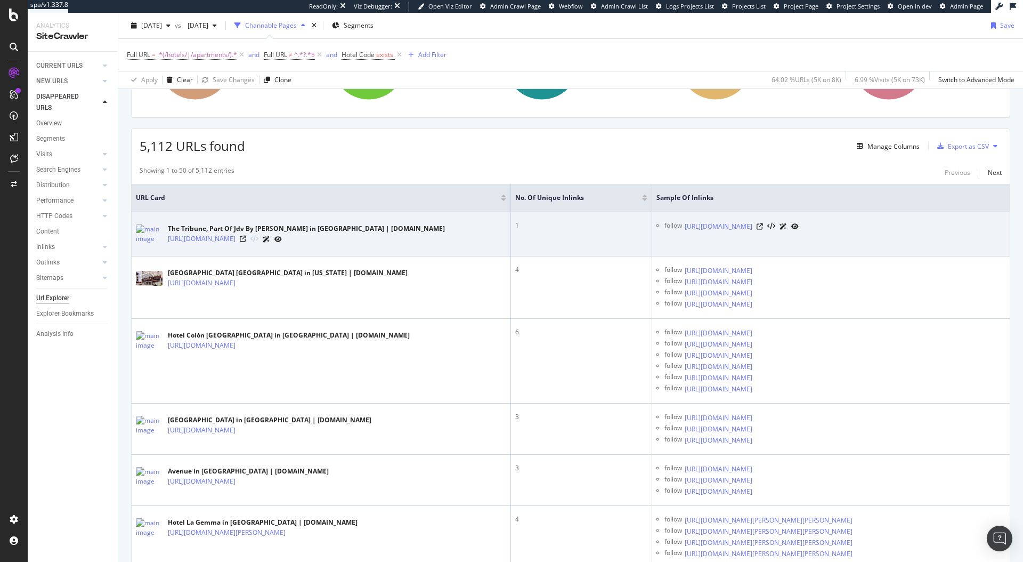
scroll to position [150, 0]
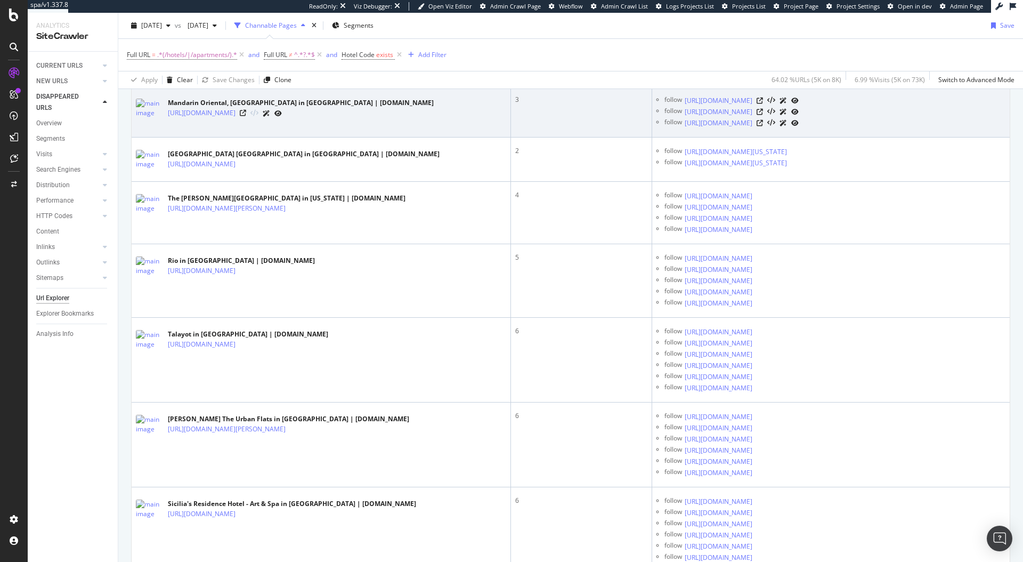
scroll to position [2062, 0]
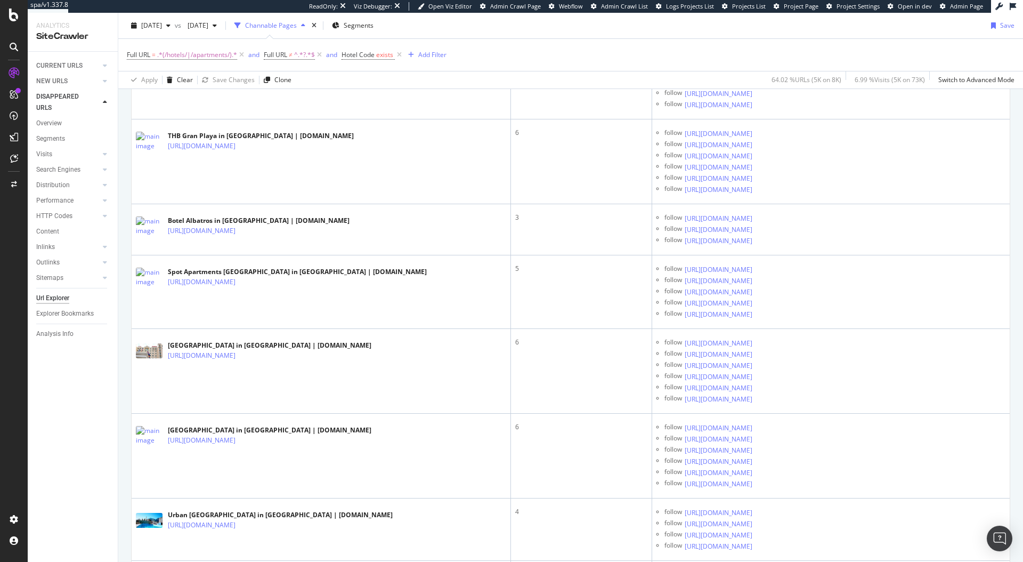
scroll to position [2548, 0]
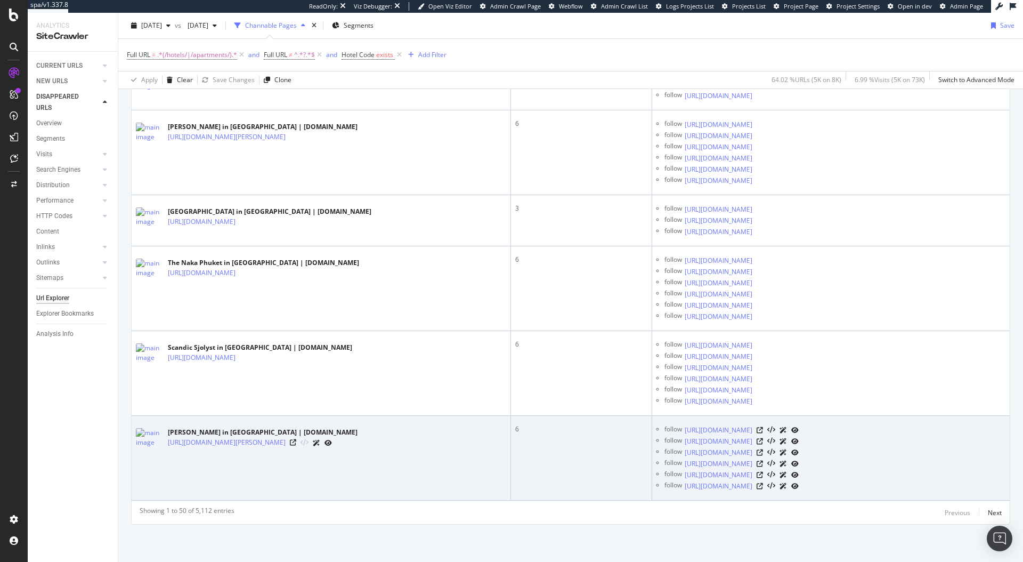
scroll to position [4884, 0]
click at [296, 439] on icon at bounding box center [293, 442] width 6 height 6
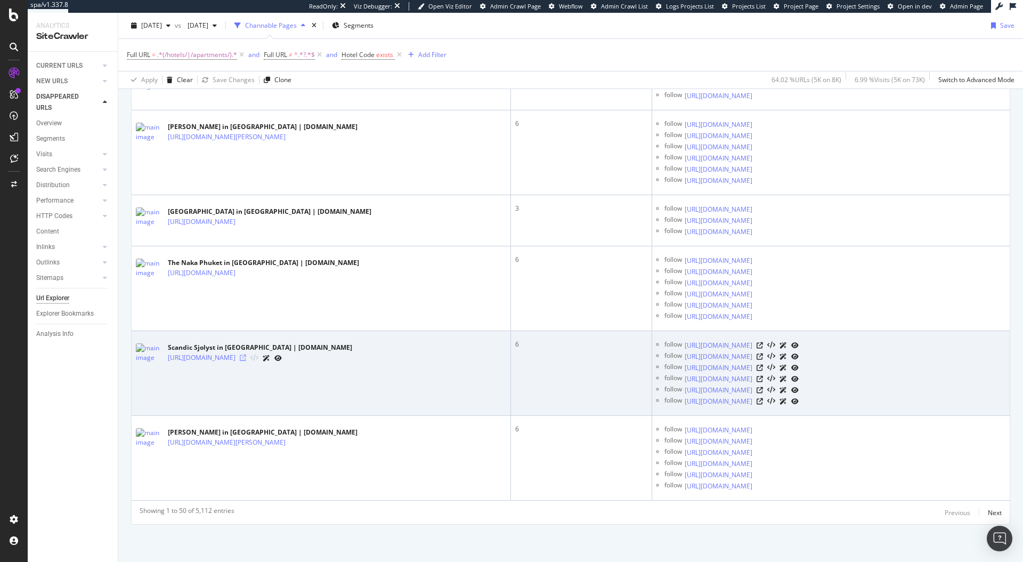
click at [246, 354] on icon at bounding box center [243, 357] width 6 height 6
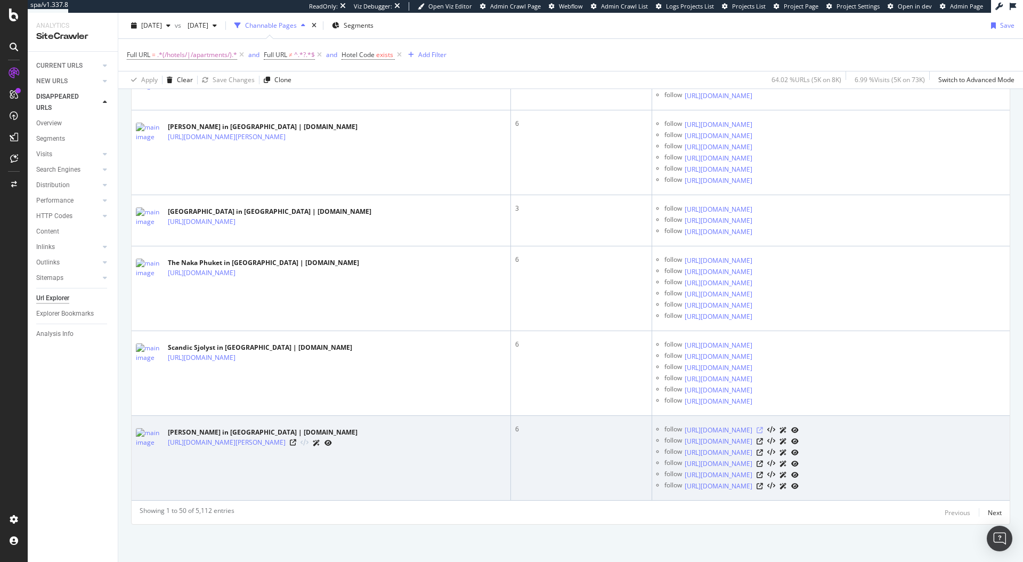
click at [763, 427] on icon at bounding box center [760, 430] width 6 height 6
click at [763, 460] on icon at bounding box center [760, 463] width 6 height 6
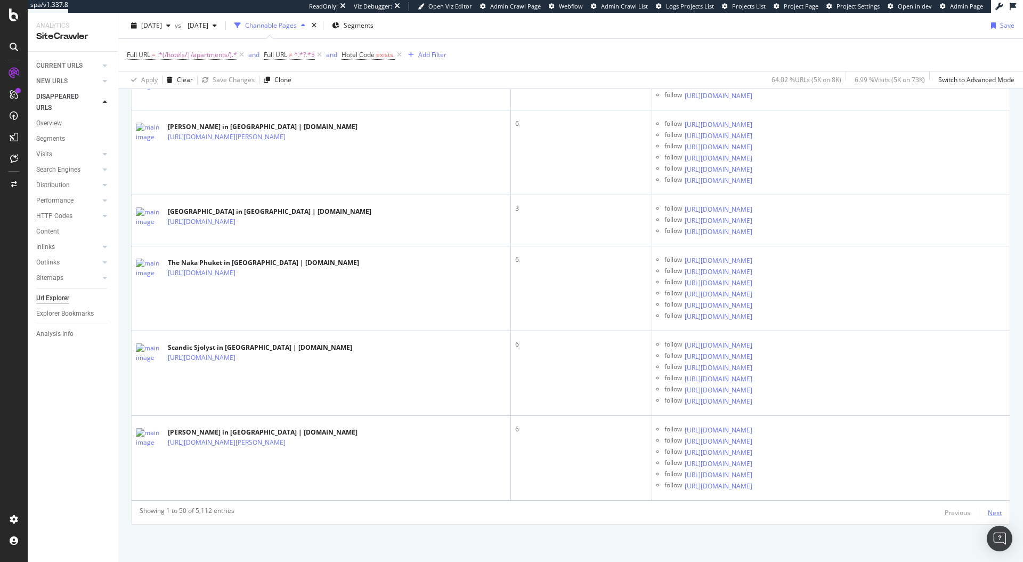
click at [988, 510] on div "Next" at bounding box center [995, 512] width 14 height 9
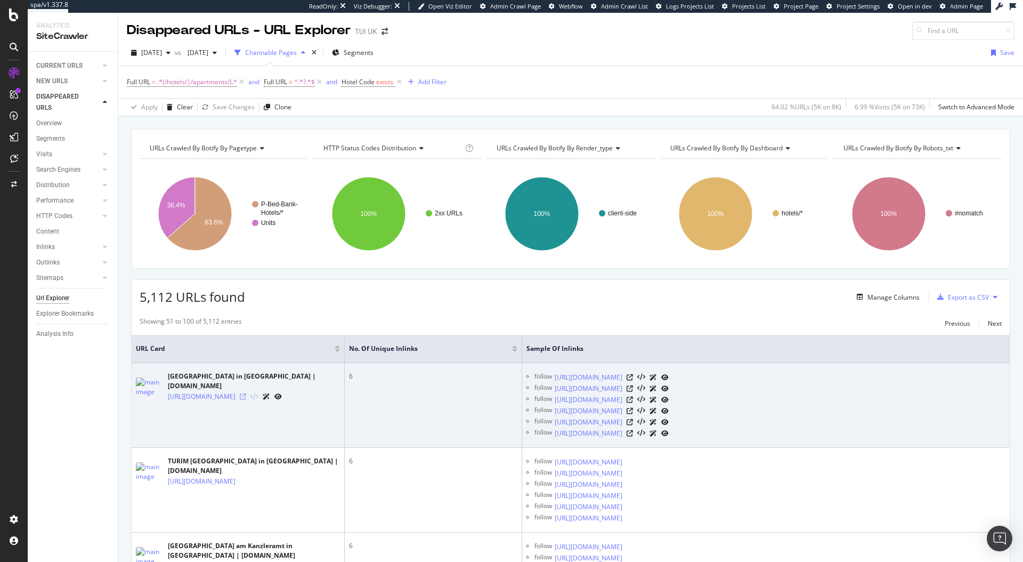
click at [246, 399] on icon at bounding box center [243, 396] width 6 height 6
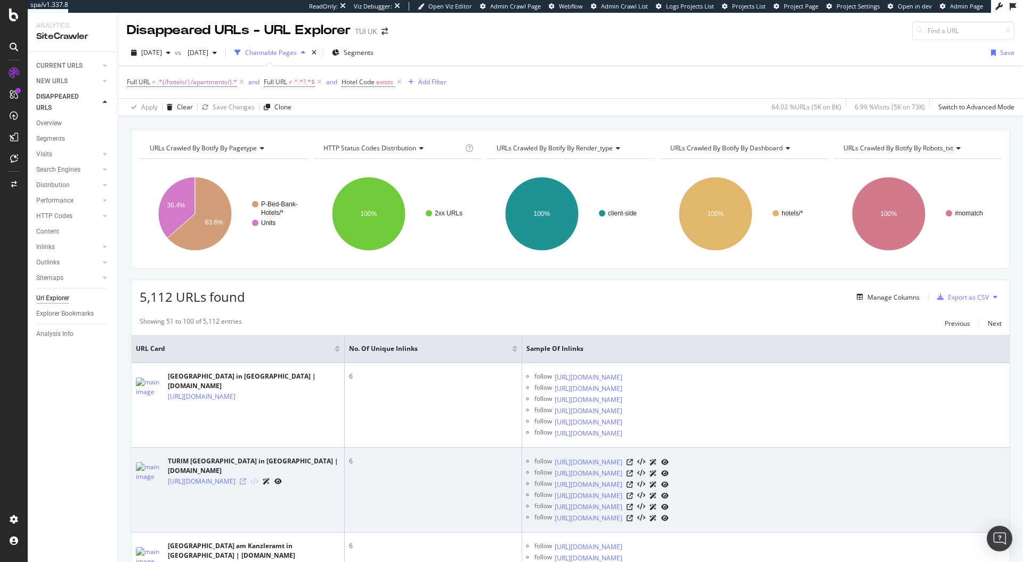
click at [246, 478] on icon at bounding box center [243, 481] width 6 height 6
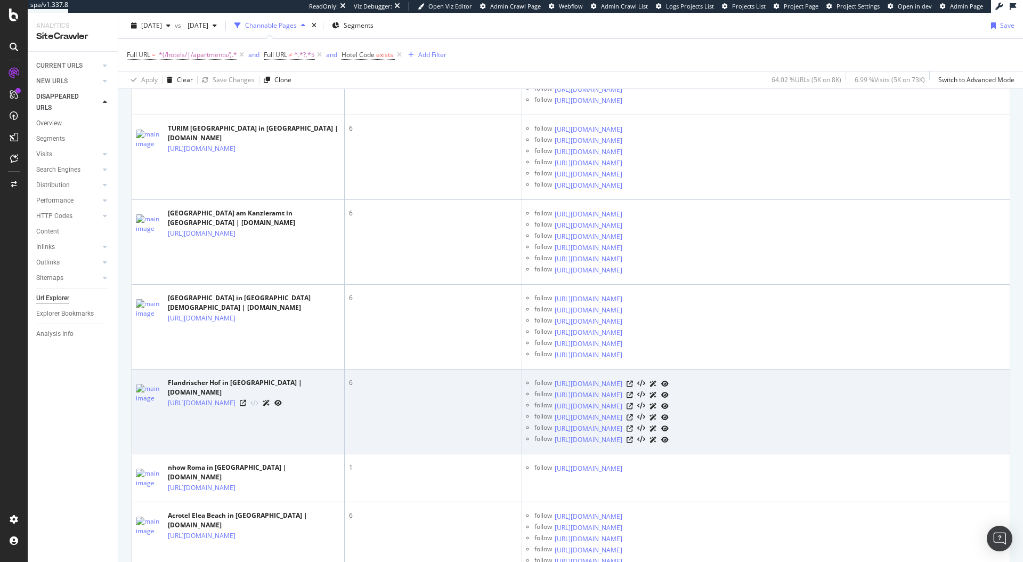
scroll to position [303, 0]
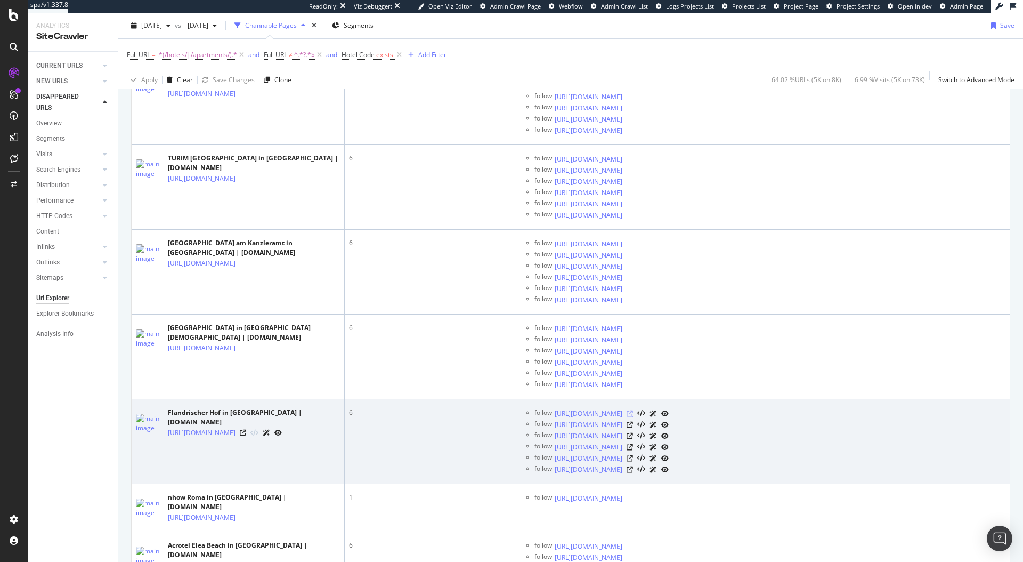
click at [633, 410] on icon at bounding box center [630, 413] width 6 height 6
click at [633, 446] on icon at bounding box center [630, 447] width 6 height 6
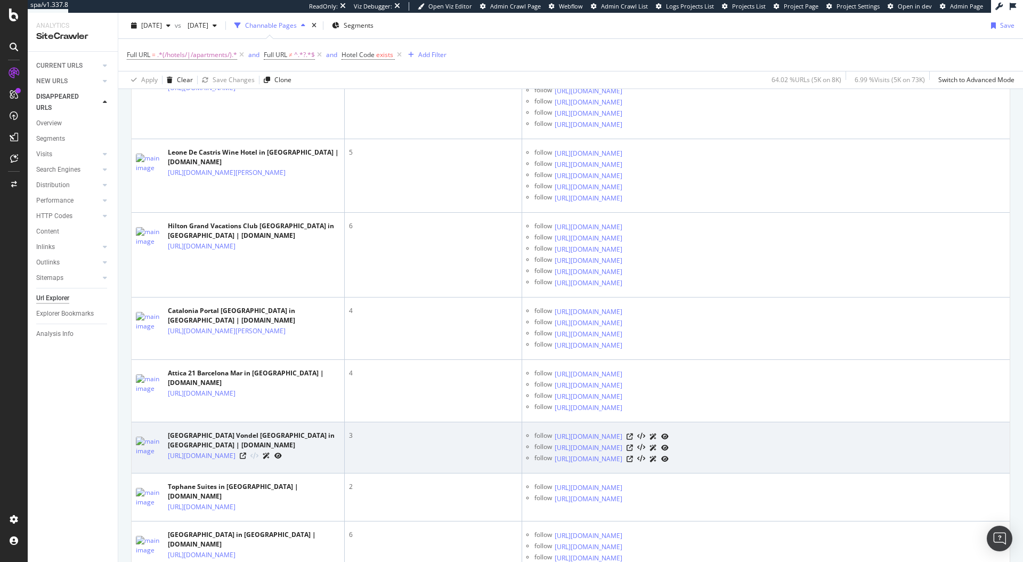
scroll to position [862, 0]
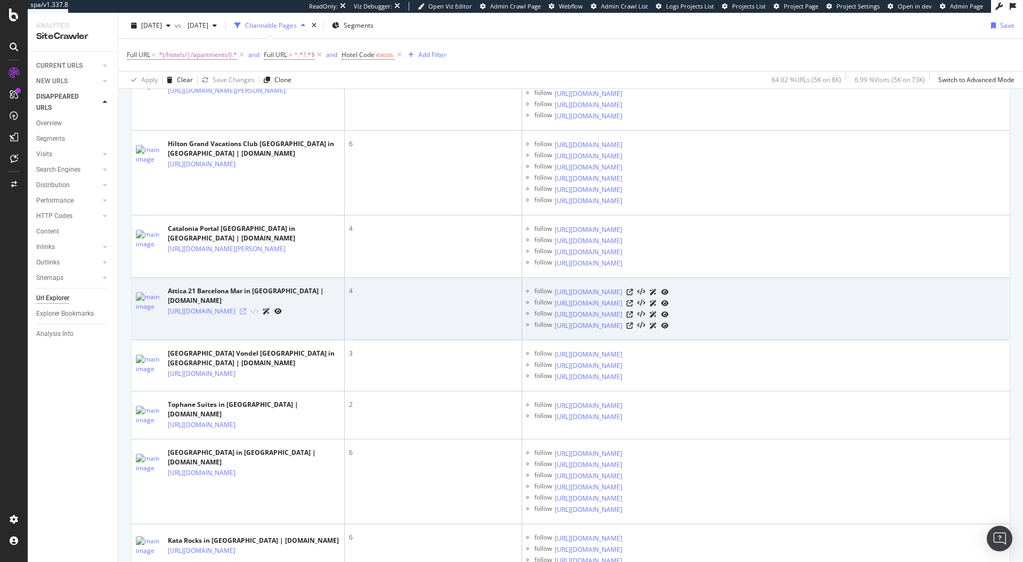
click at [246, 314] on icon at bounding box center [243, 311] width 6 height 6
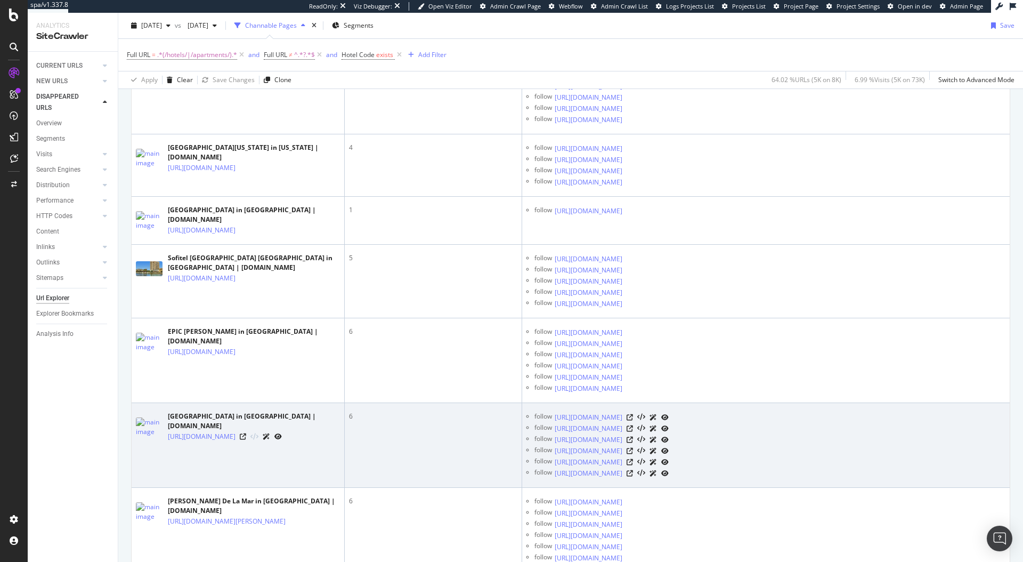
scroll to position [2586, 0]
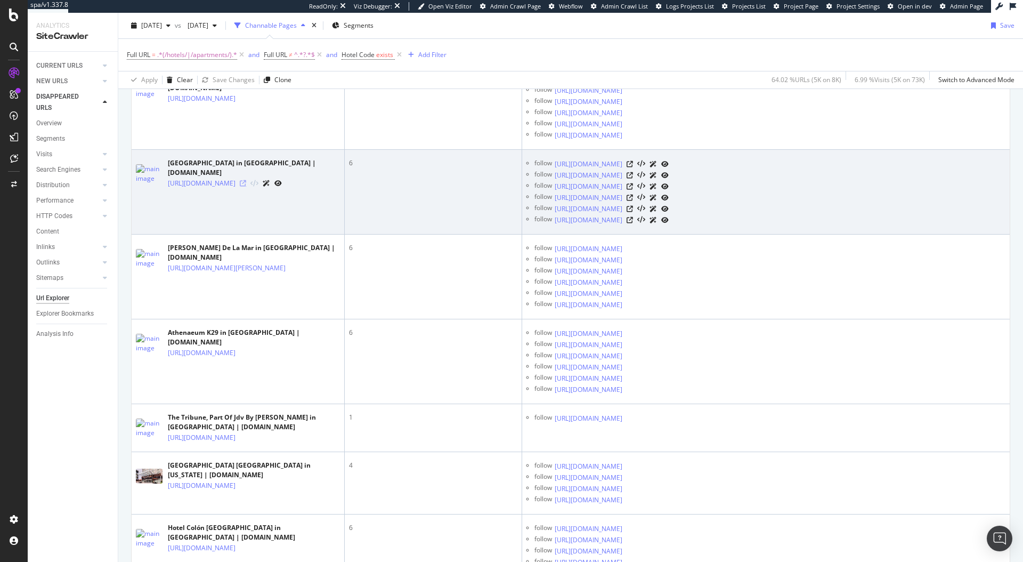
click at [246, 186] on icon at bounding box center [243, 183] width 6 height 6
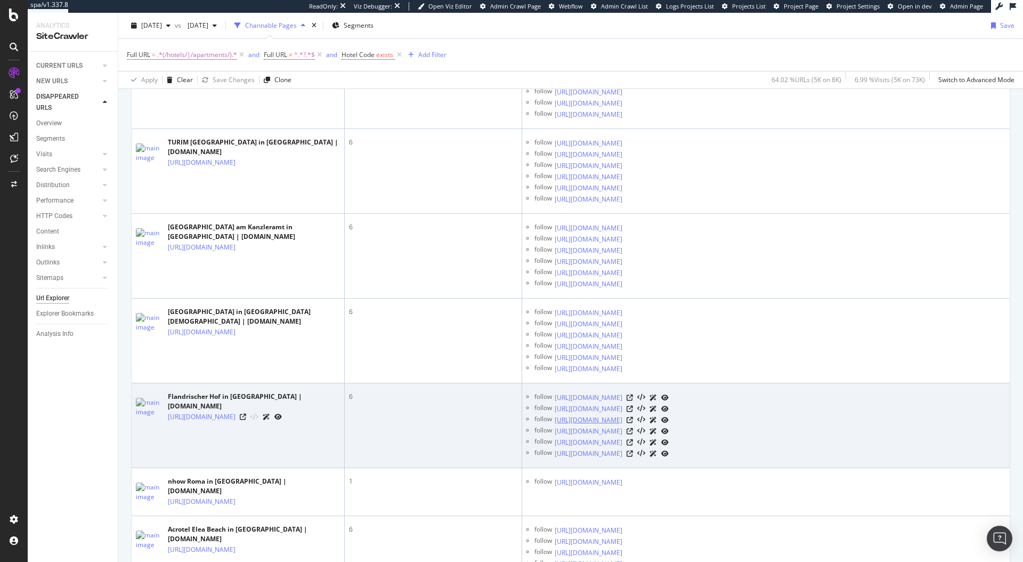
scroll to position [0, 0]
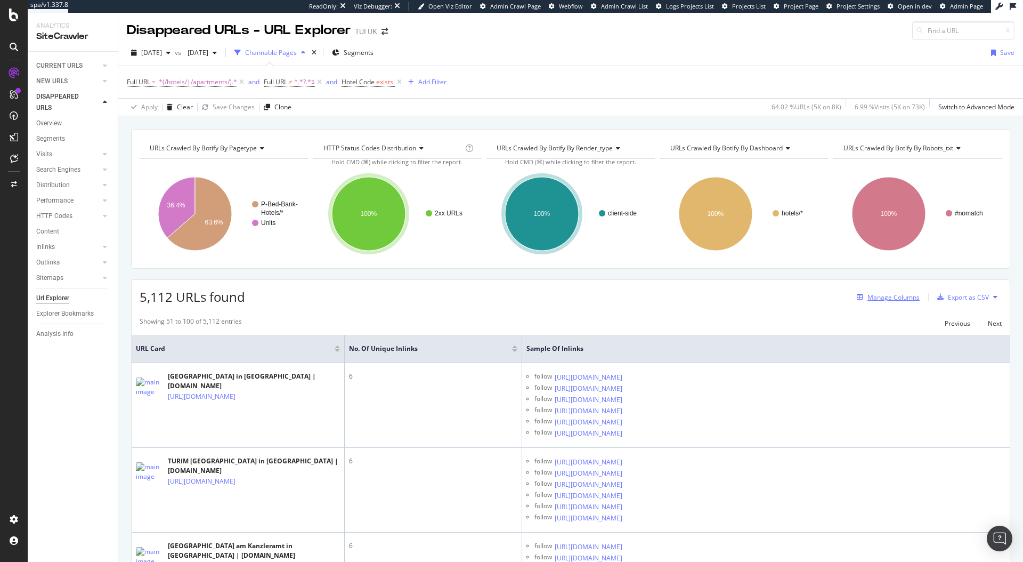
click at [889, 296] on div "Manage Columns" at bounding box center [893, 297] width 52 height 9
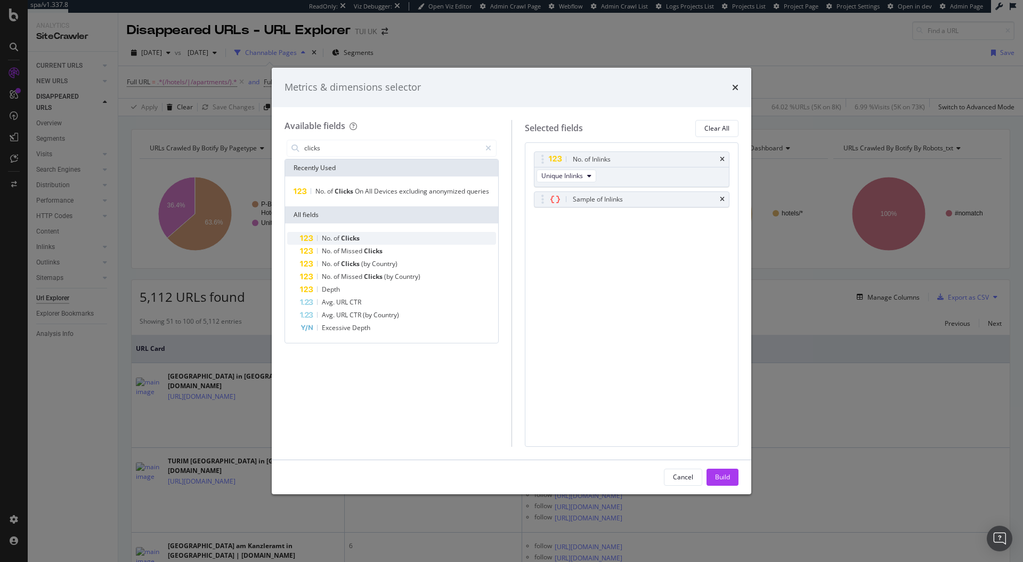
type input "clicks"
click at [357, 232] on div "No. of Clicks" at bounding box center [398, 238] width 196 height 13
click at [725, 477] on div "Build" at bounding box center [722, 476] width 15 height 9
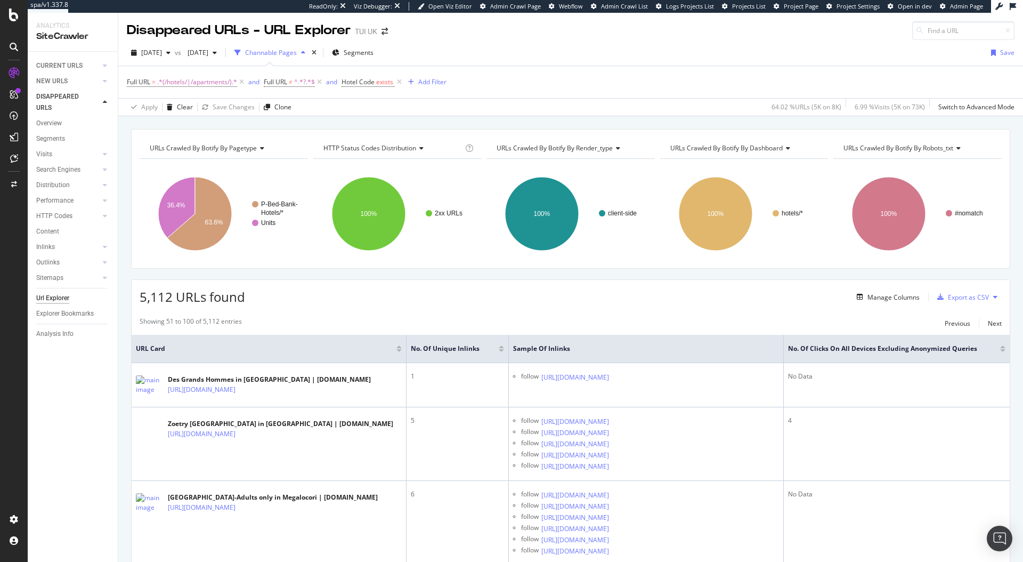
click at [1000, 350] on div at bounding box center [1002, 350] width 5 height 3
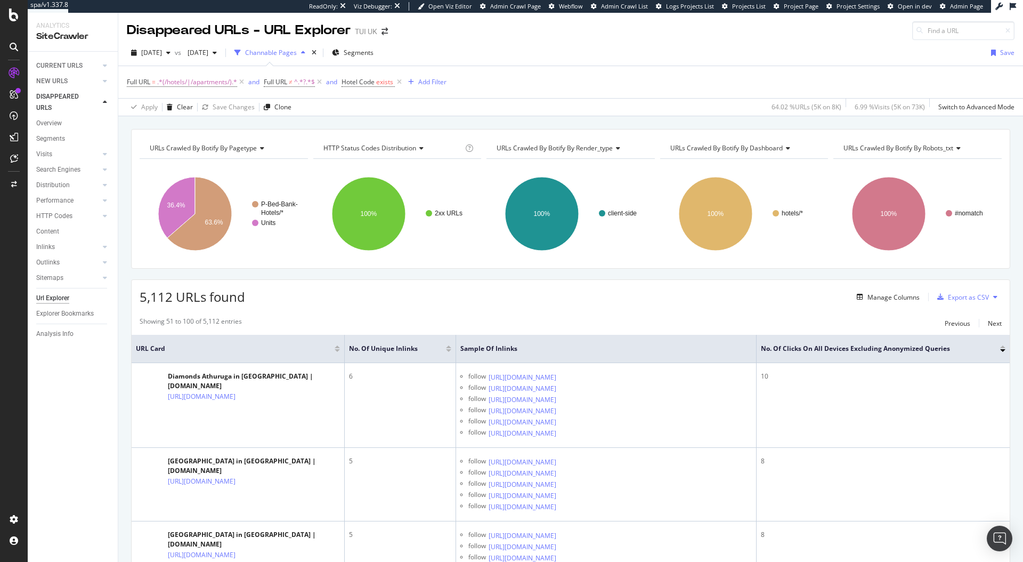
scroll to position [38, 0]
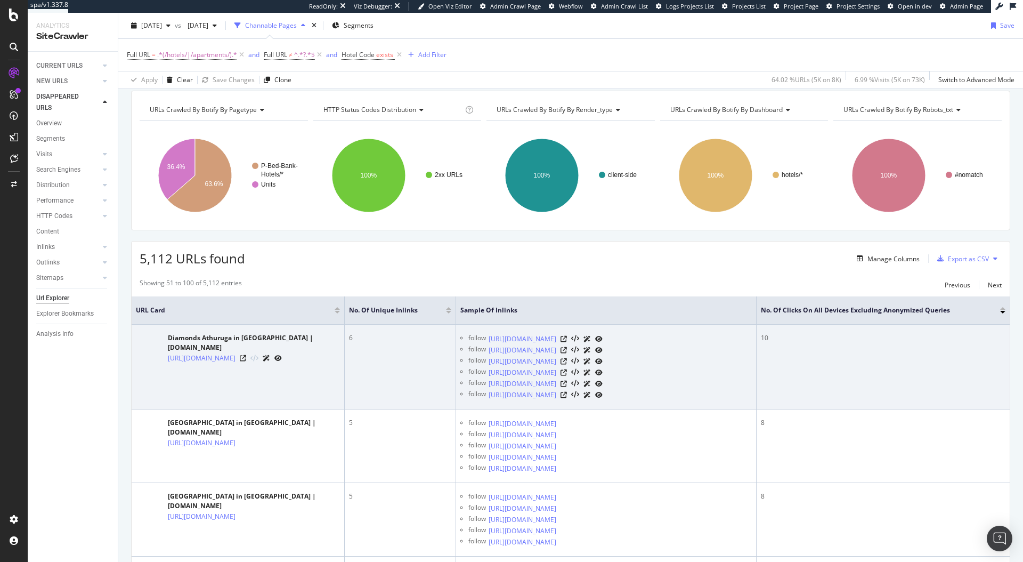
click at [297, 352] on div "[URL][DOMAIN_NAME]" at bounding box center [254, 357] width 172 height 11
click at [246, 355] on icon at bounding box center [243, 358] width 6 height 6
click at [603, 344] on div at bounding box center [582, 338] width 42 height 11
click at [567, 342] on icon at bounding box center [564, 339] width 6 height 6
click at [567, 353] on icon at bounding box center [564, 350] width 6 height 6
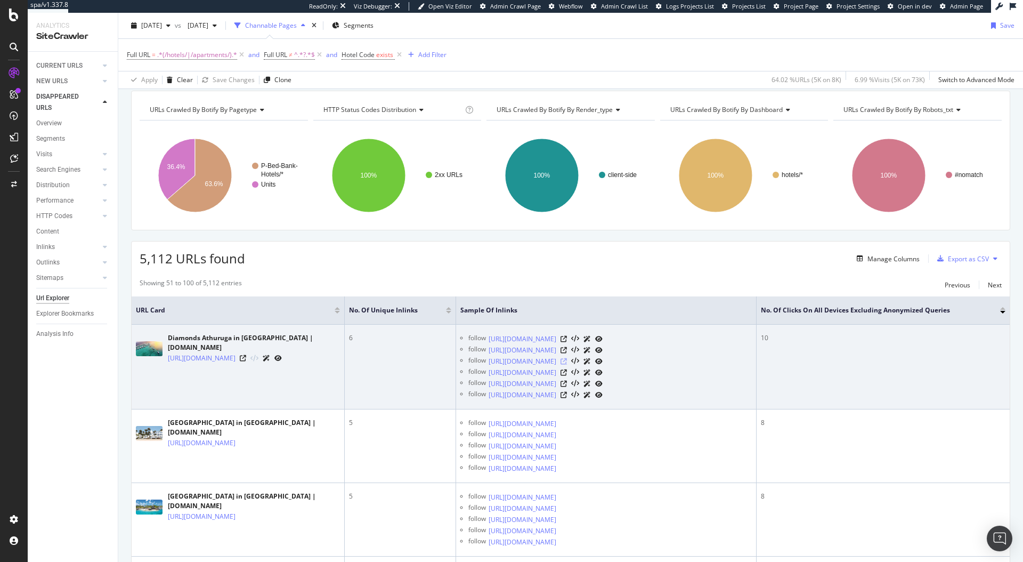
click at [567, 364] on icon at bounding box center [564, 361] width 6 height 6
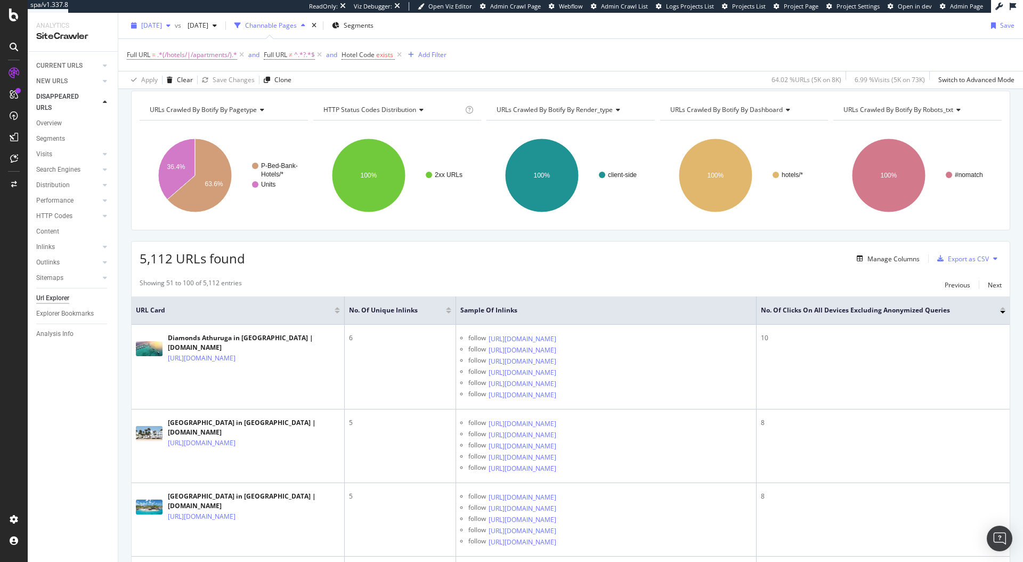
click at [162, 27] on span "[DATE]" at bounding box center [151, 25] width 21 height 9
click at [188, 117] on div "[DATE]" at bounding box center [169, 116] width 55 height 10
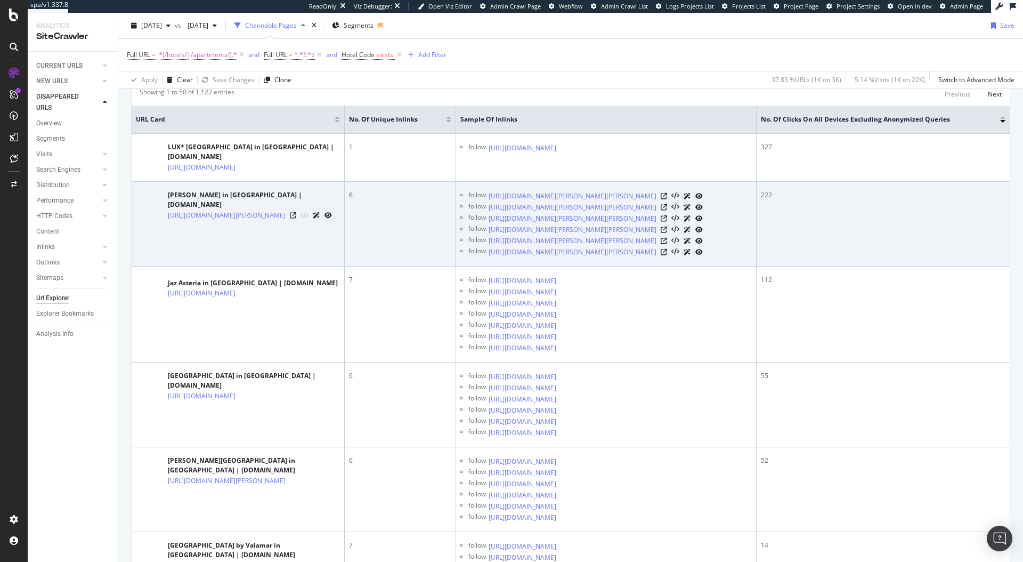
scroll to position [215, 0]
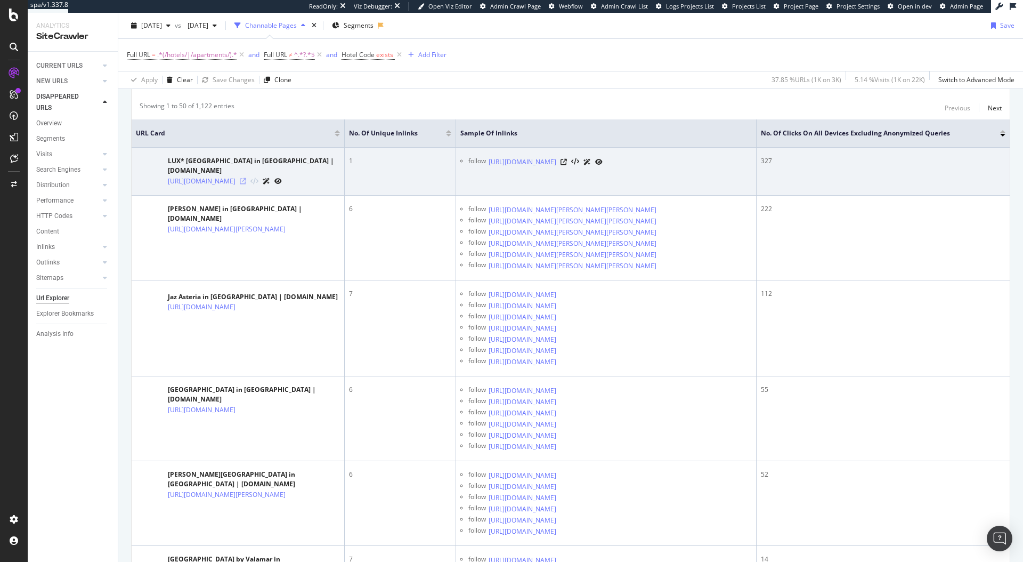
click at [246, 184] on icon at bounding box center [243, 181] width 6 height 6
click at [567, 164] on icon at bounding box center [564, 162] width 6 height 6
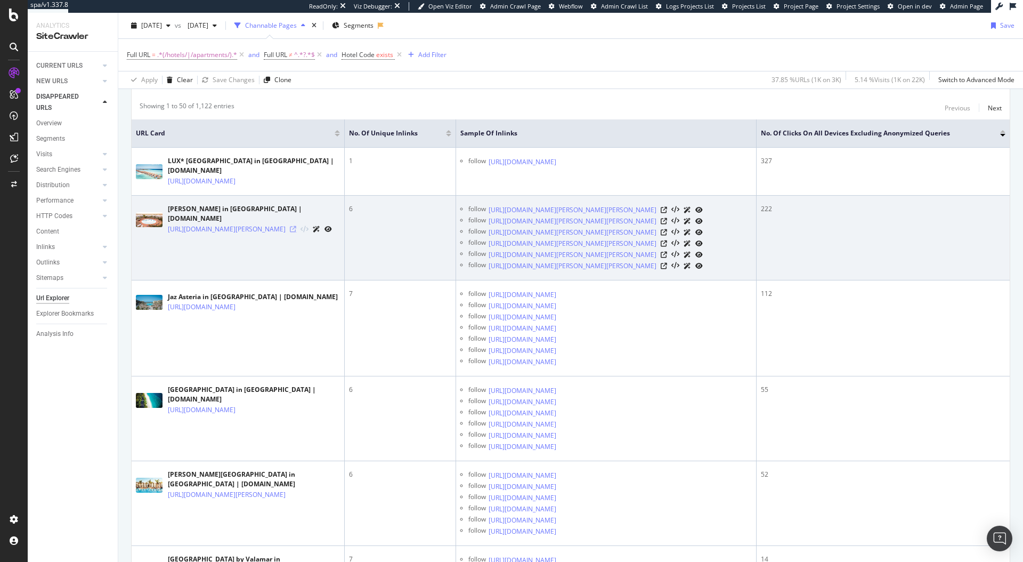
click at [296, 232] on icon at bounding box center [293, 229] width 6 height 6
click at [667, 213] on icon at bounding box center [664, 210] width 6 height 6
click at [667, 224] on icon at bounding box center [664, 221] width 6 height 6
click at [667, 235] on icon at bounding box center [664, 232] width 6 height 6
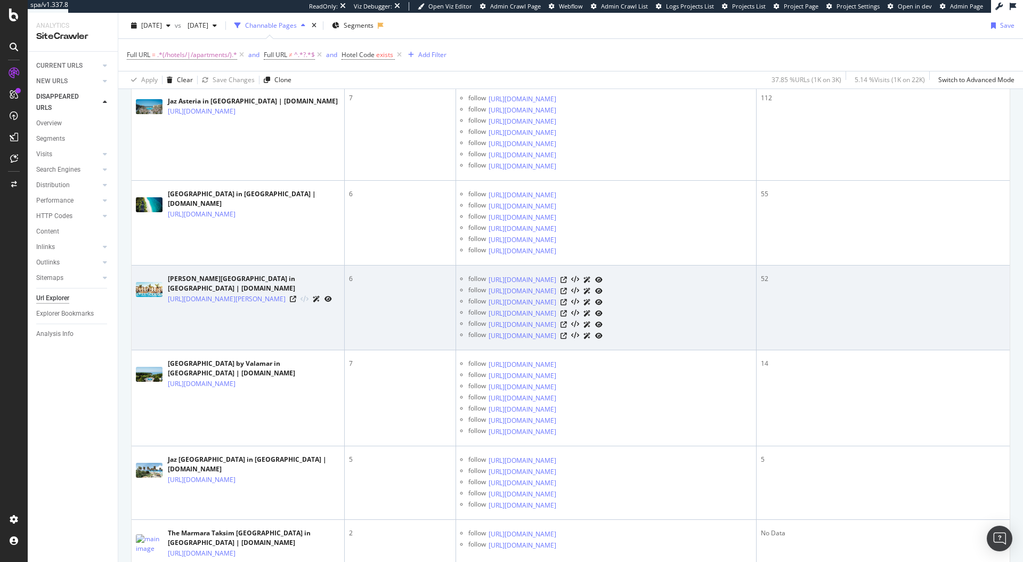
scroll to position [612, 0]
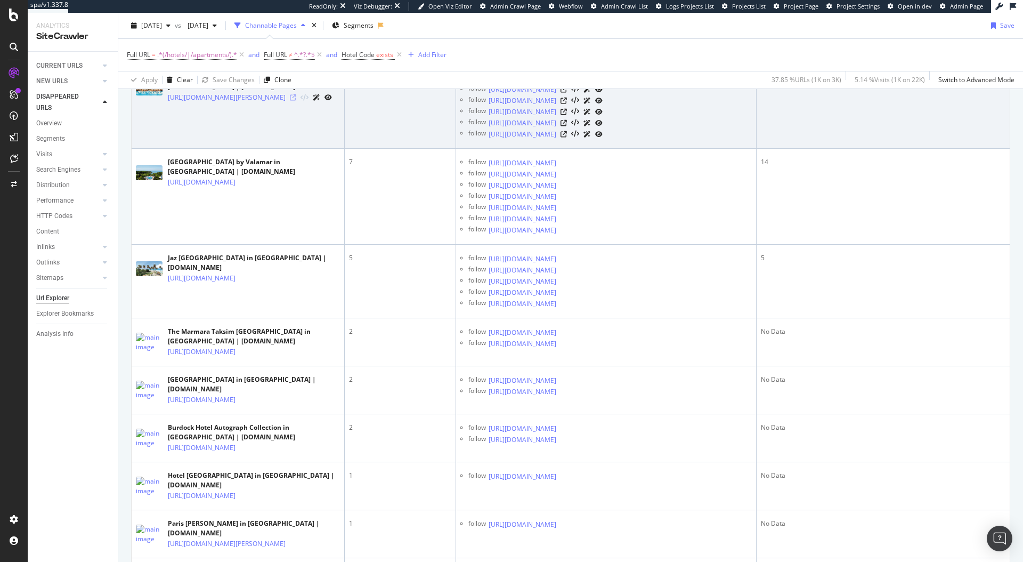
click at [296, 101] on icon at bounding box center [293, 97] width 6 height 6
click at [603, 84] on div at bounding box center [582, 77] width 42 height 11
click at [567, 82] on icon at bounding box center [564, 78] width 6 height 6
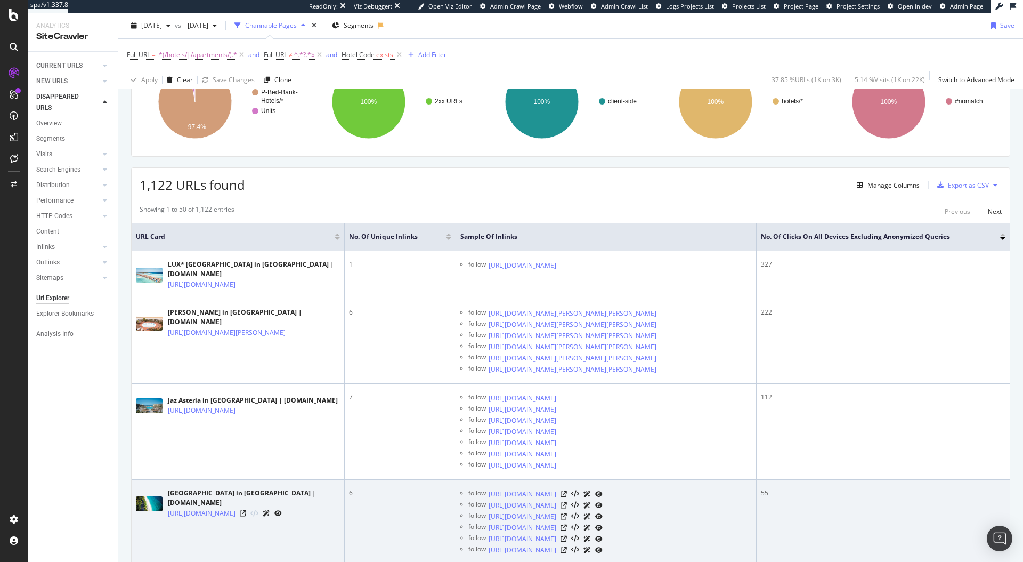
scroll to position [0, 0]
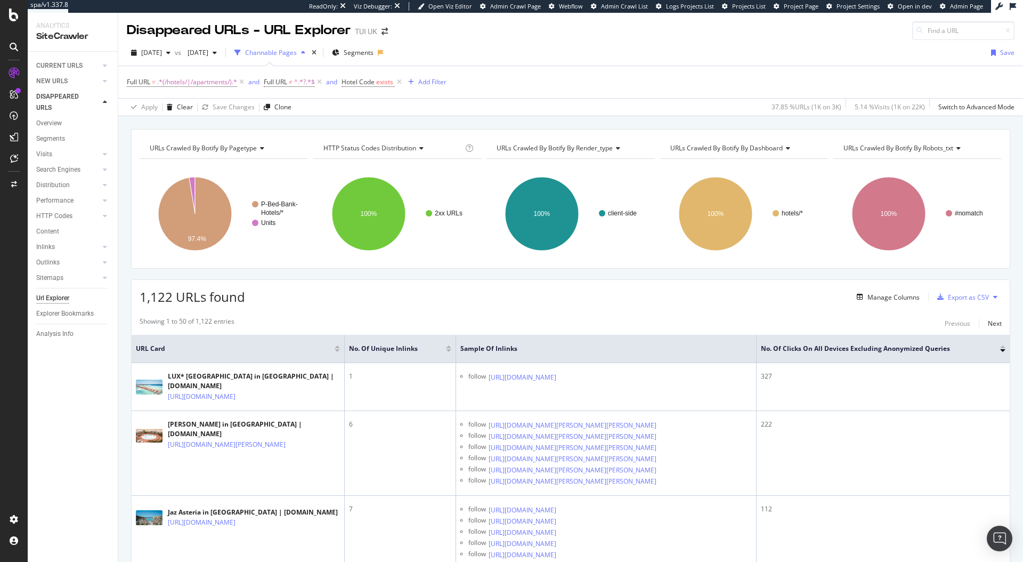
click at [712, 295] on div "1,122 URLs found Manage Columns Export as CSV" at bounding box center [571, 293] width 878 height 26
click at [368, 296] on div "1,122 URLs found Manage Columns Export as CSV" at bounding box center [571, 293] width 878 height 26
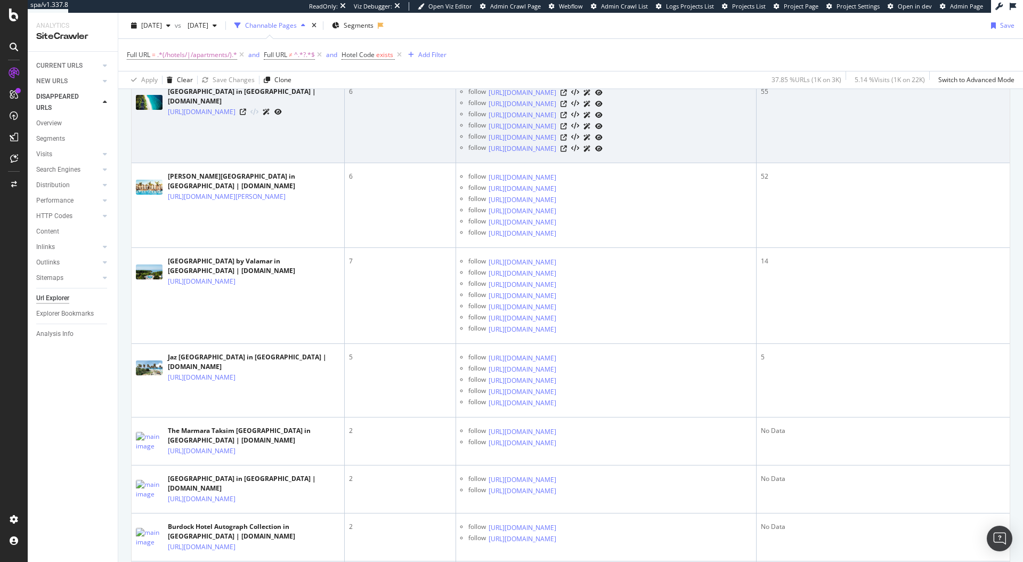
scroll to position [1068, 0]
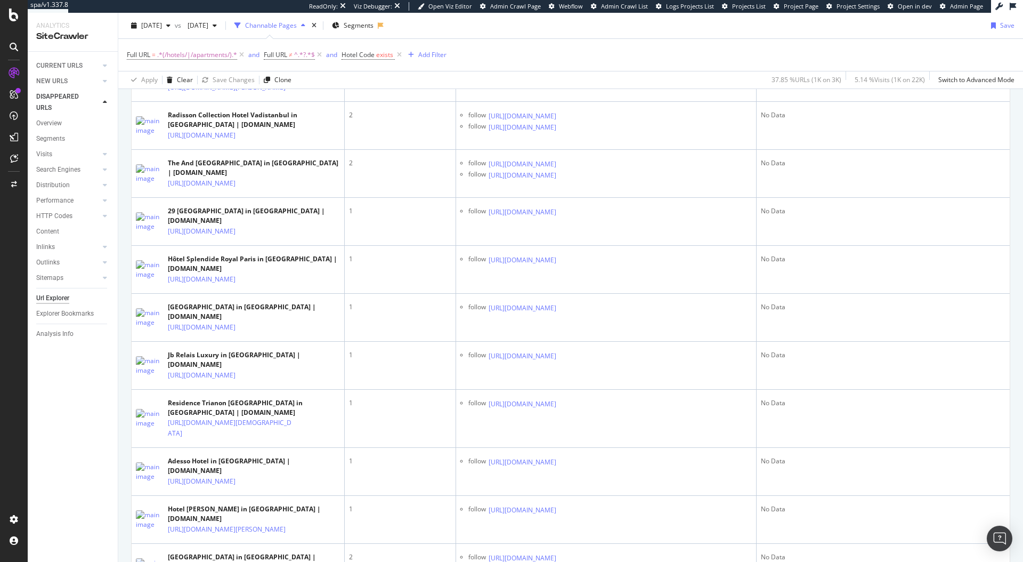
click at [208, 24] on span "[DATE]" at bounding box center [195, 25] width 25 height 9
click at [501, 52] on div "Full URL = .*(/hotels/|/apartments/).* and Full URL ≠ ^.*?.*$ and Hotel Code ex…" at bounding box center [571, 55] width 888 height 32
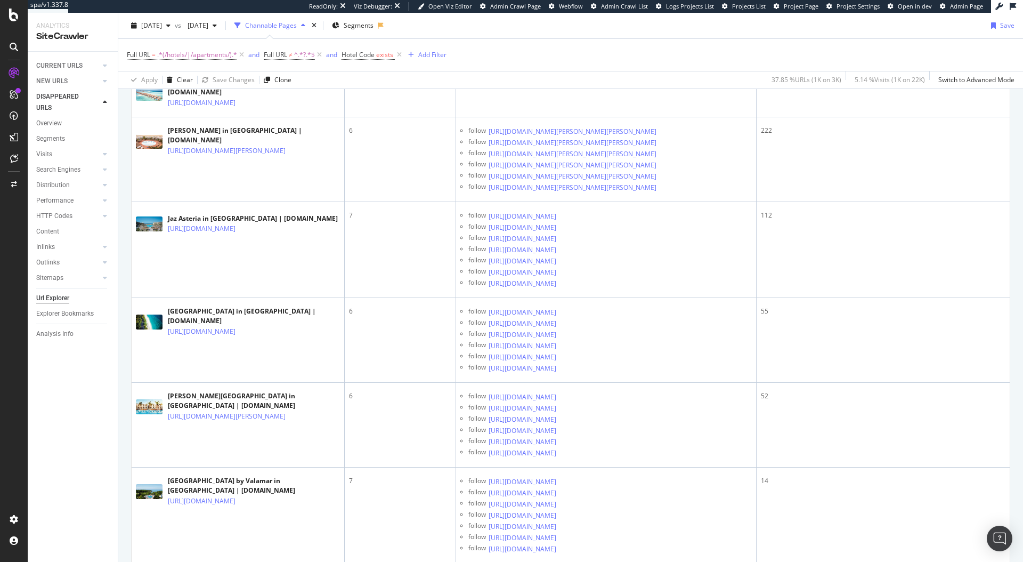
scroll to position [0, 0]
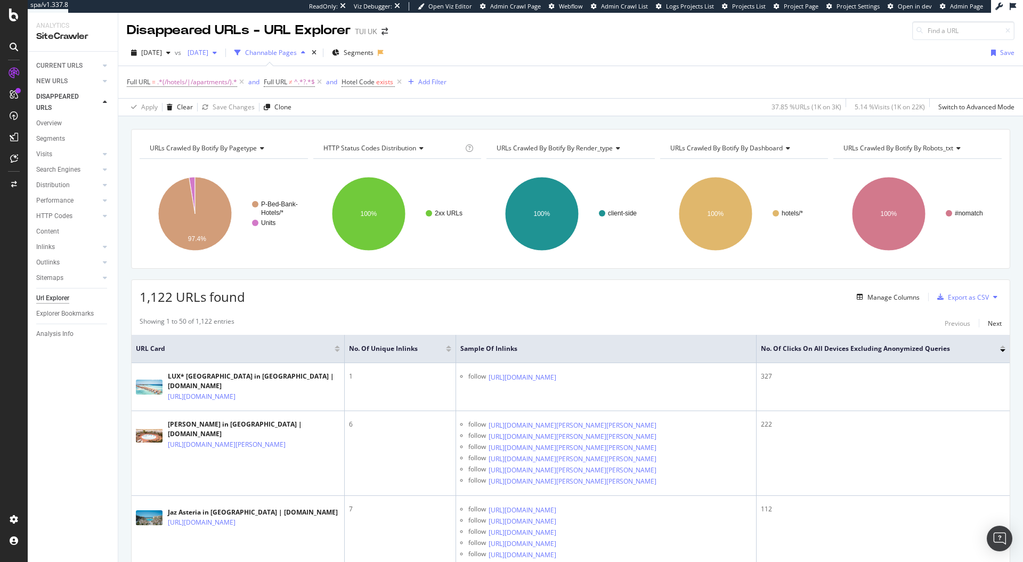
click at [208, 54] on span "[DATE]" at bounding box center [195, 52] width 25 height 9
click at [162, 50] on span "[DATE]" at bounding box center [151, 52] width 21 height 9
click at [208, 48] on span "[DATE]" at bounding box center [195, 52] width 25 height 9
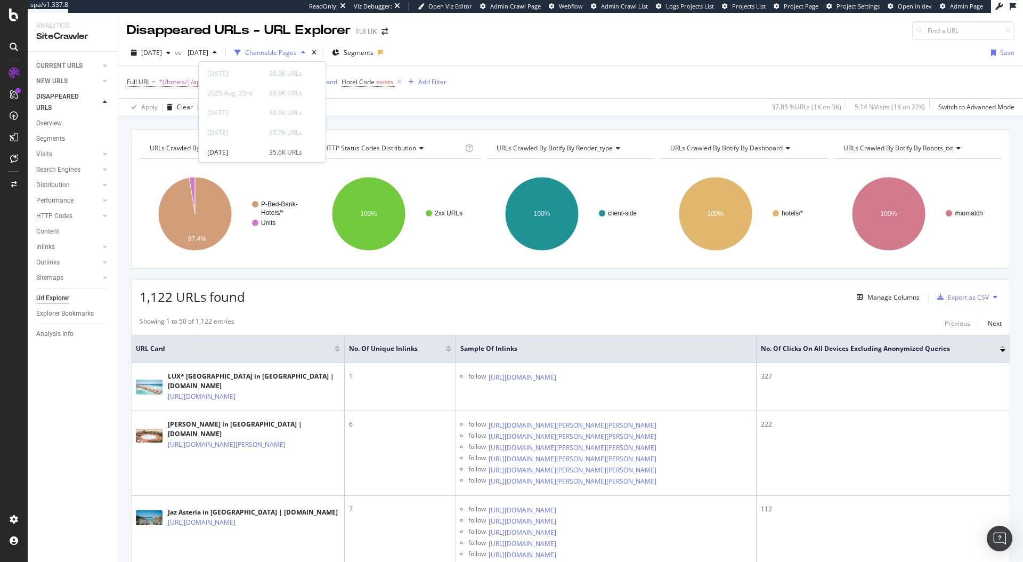
click at [521, 44] on div "[DATE] vs [DATE] Channable Pages Segments Save" at bounding box center [570, 54] width 905 height 21
click at [162, 53] on span "[DATE]" at bounding box center [151, 52] width 21 height 9
click at [499, 52] on div "[DATE] vs [DATE] Channable Pages Segments Save" at bounding box center [570, 54] width 905 height 21
click at [162, 50] on span "[DATE]" at bounding box center [151, 52] width 21 height 9
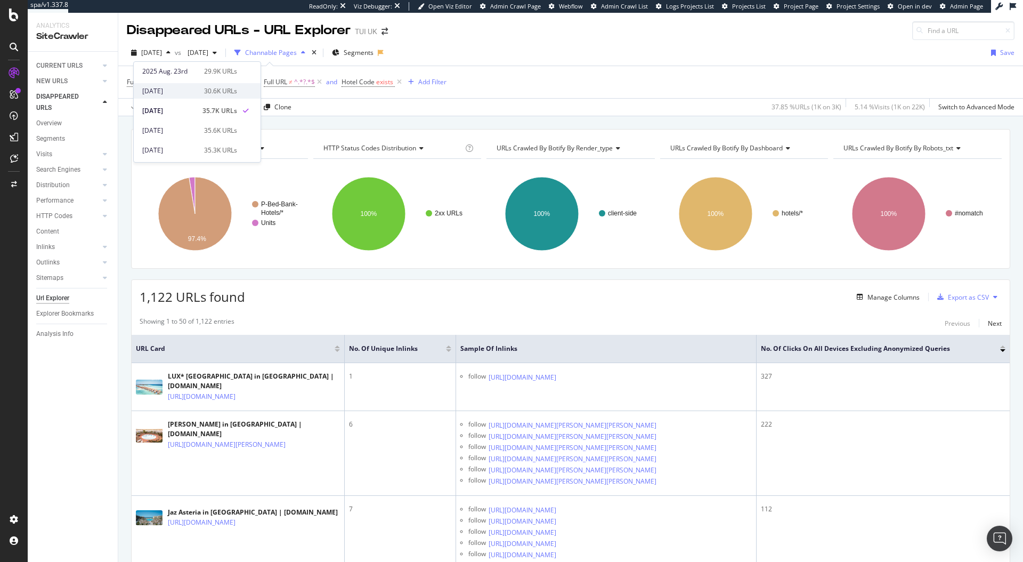
click at [180, 89] on div "[DATE]" at bounding box center [169, 91] width 55 height 10
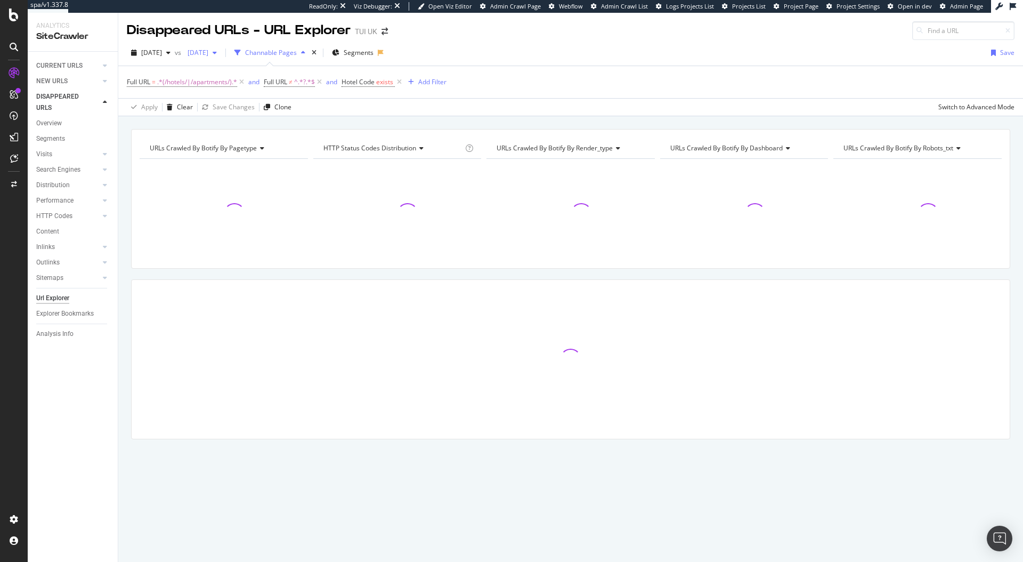
click at [208, 54] on span "[DATE]" at bounding box center [195, 52] width 25 height 9
click at [258, 124] on div "[DATE]" at bounding box center [236, 124] width 55 height 10
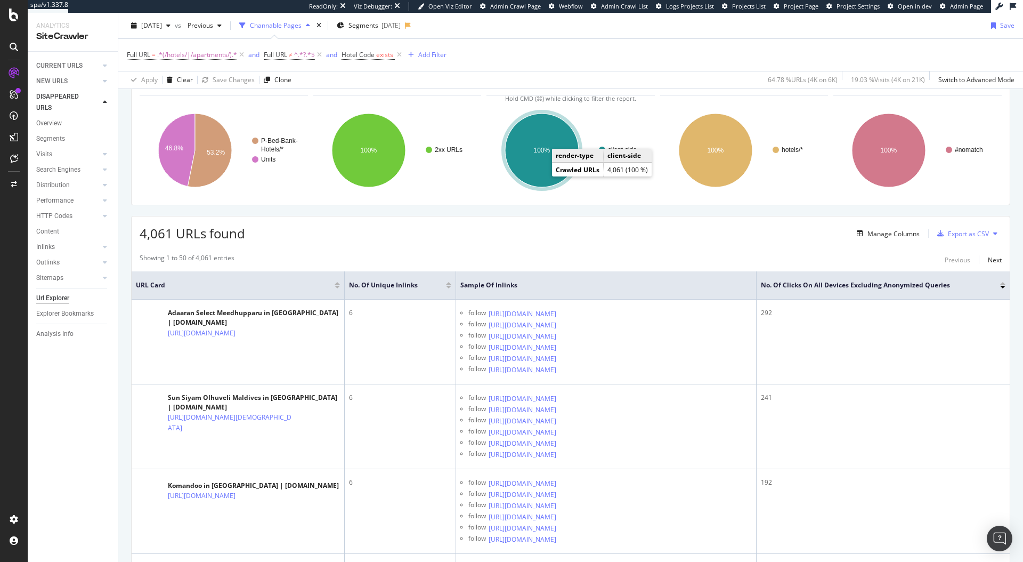
scroll to position [81, 0]
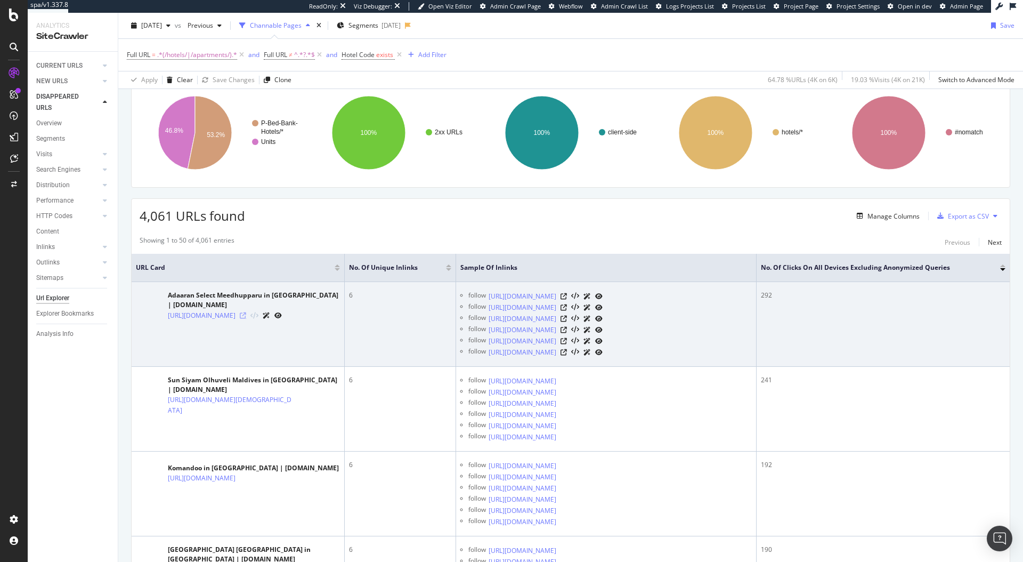
click at [246, 318] on icon at bounding box center [243, 315] width 6 height 6
click at [567, 299] on icon at bounding box center [564, 296] width 6 height 6
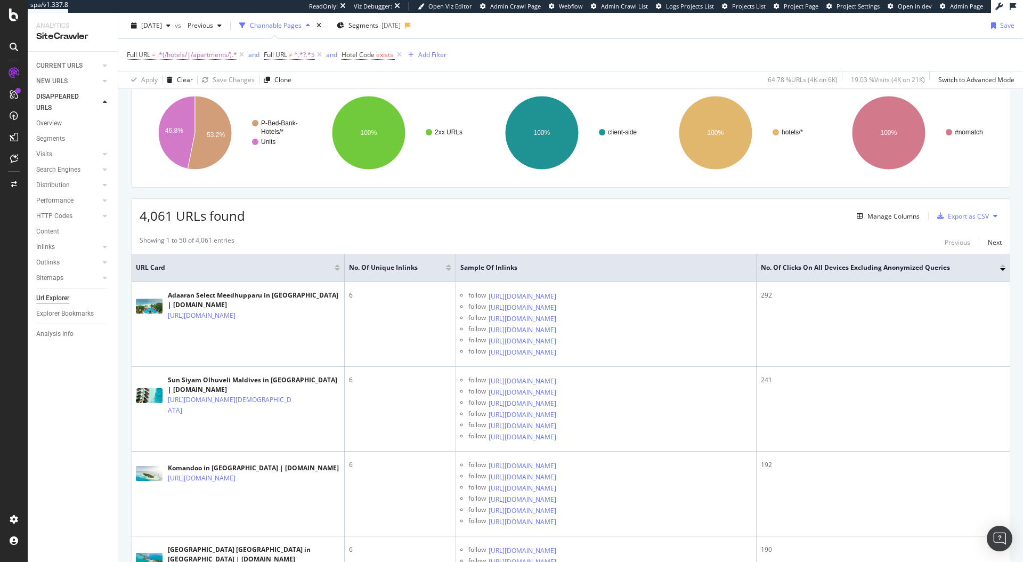
click at [518, 52] on div "Full URL = .*(/hotels/|/apartments/).* and Full URL ≠ ^.*?.*$ and Hotel Code ex…" at bounding box center [571, 55] width 888 height 32
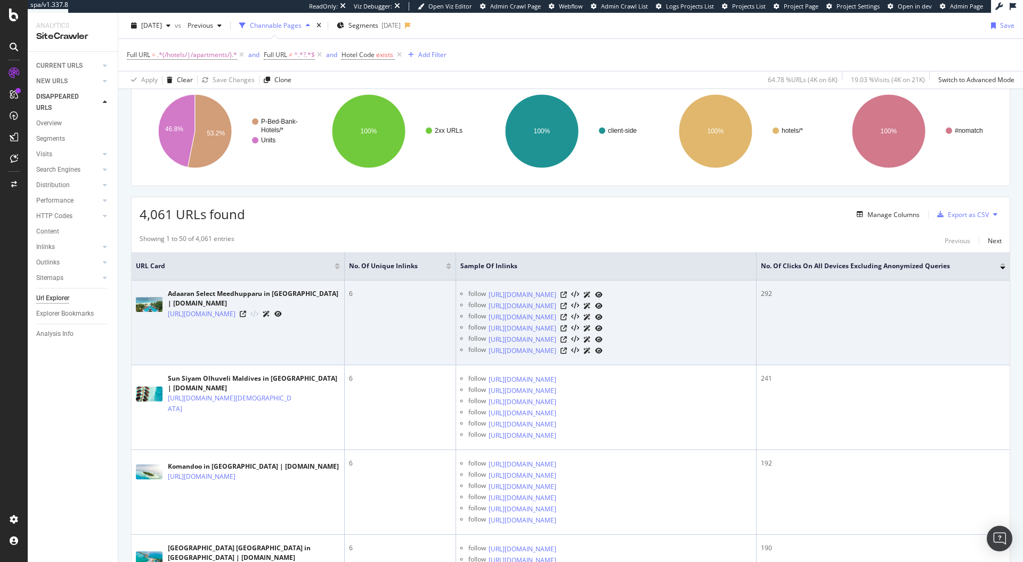
scroll to position [83, 0]
